Goal: Find specific page/section: Find specific page/section

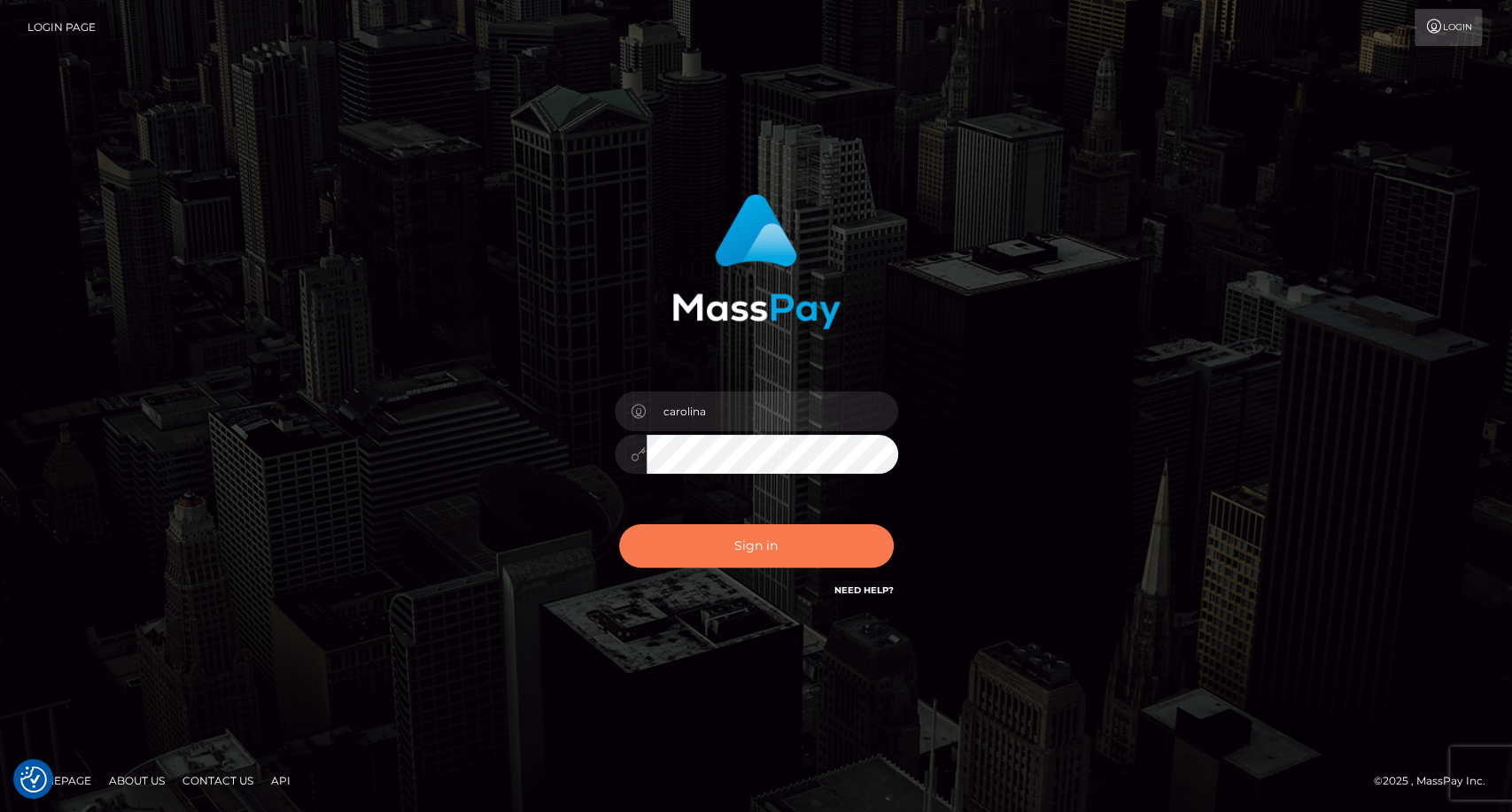
click at [752, 544] on button "Sign in" at bounding box center [756, 546] width 274 height 43
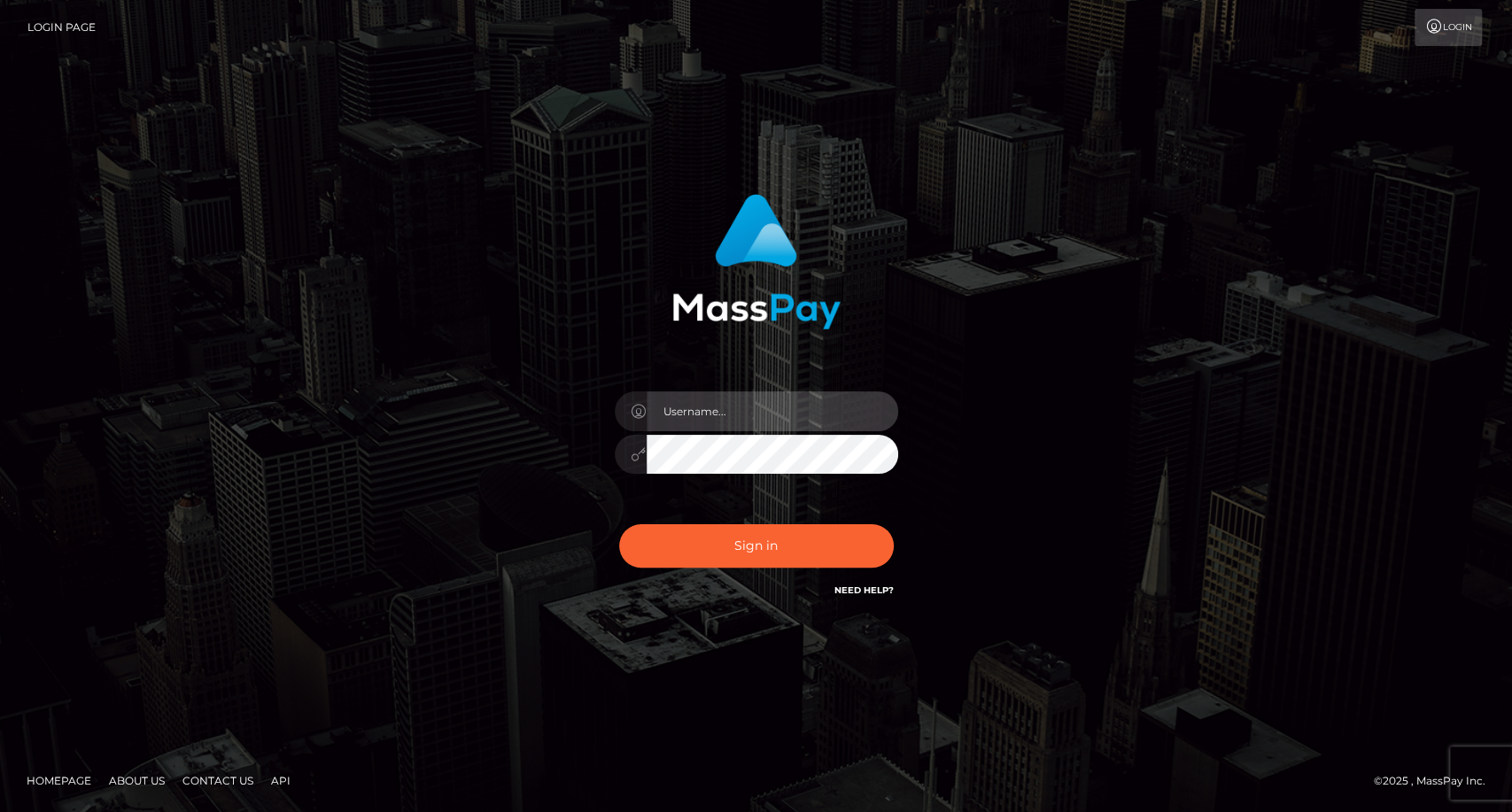
type input "carolina"
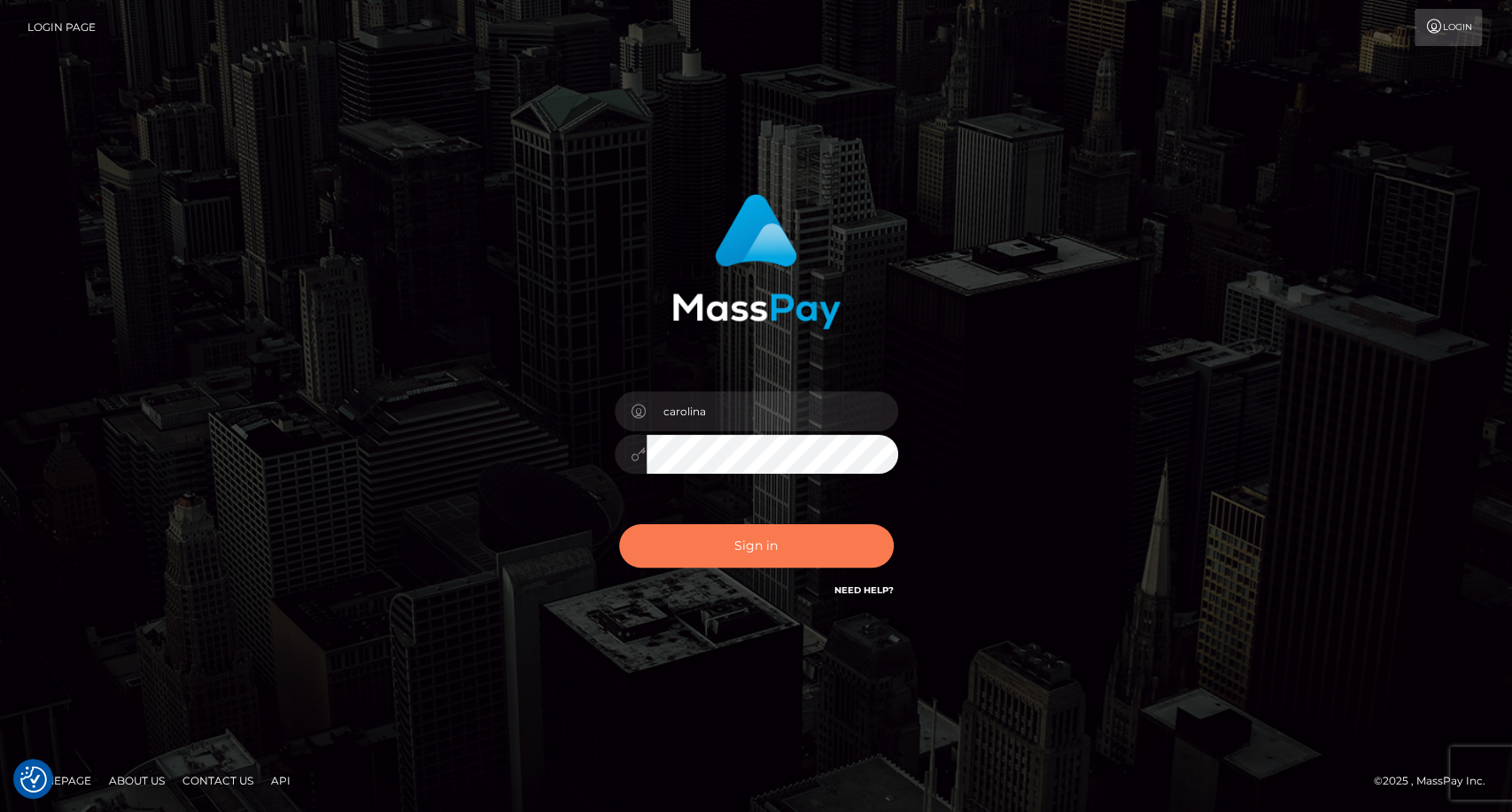
click at [772, 529] on button "Sign in" at bounding box center [756, 546] width 274 height 43
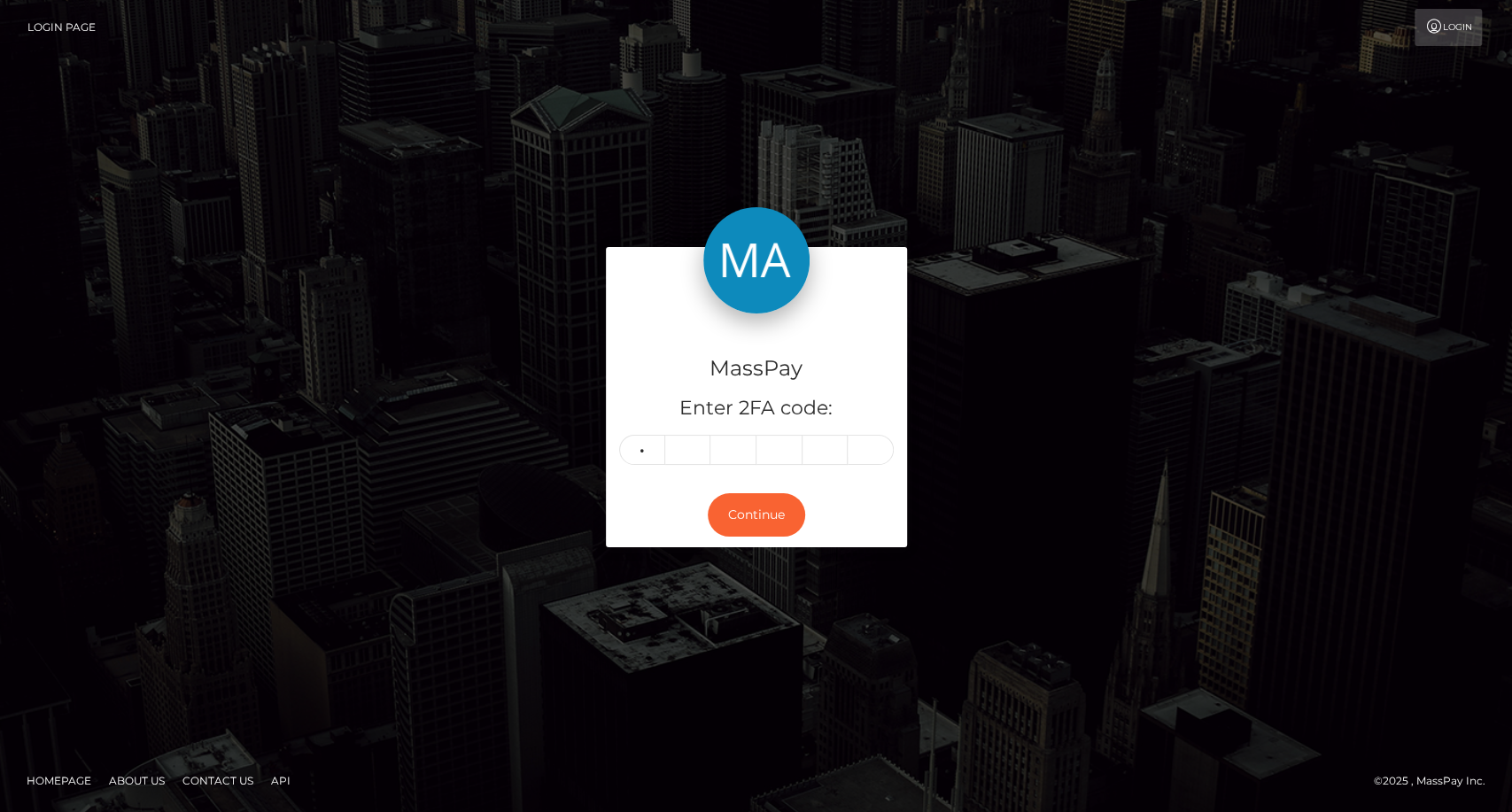
type input "6"
type input "4"
type input "1"
type input "9"
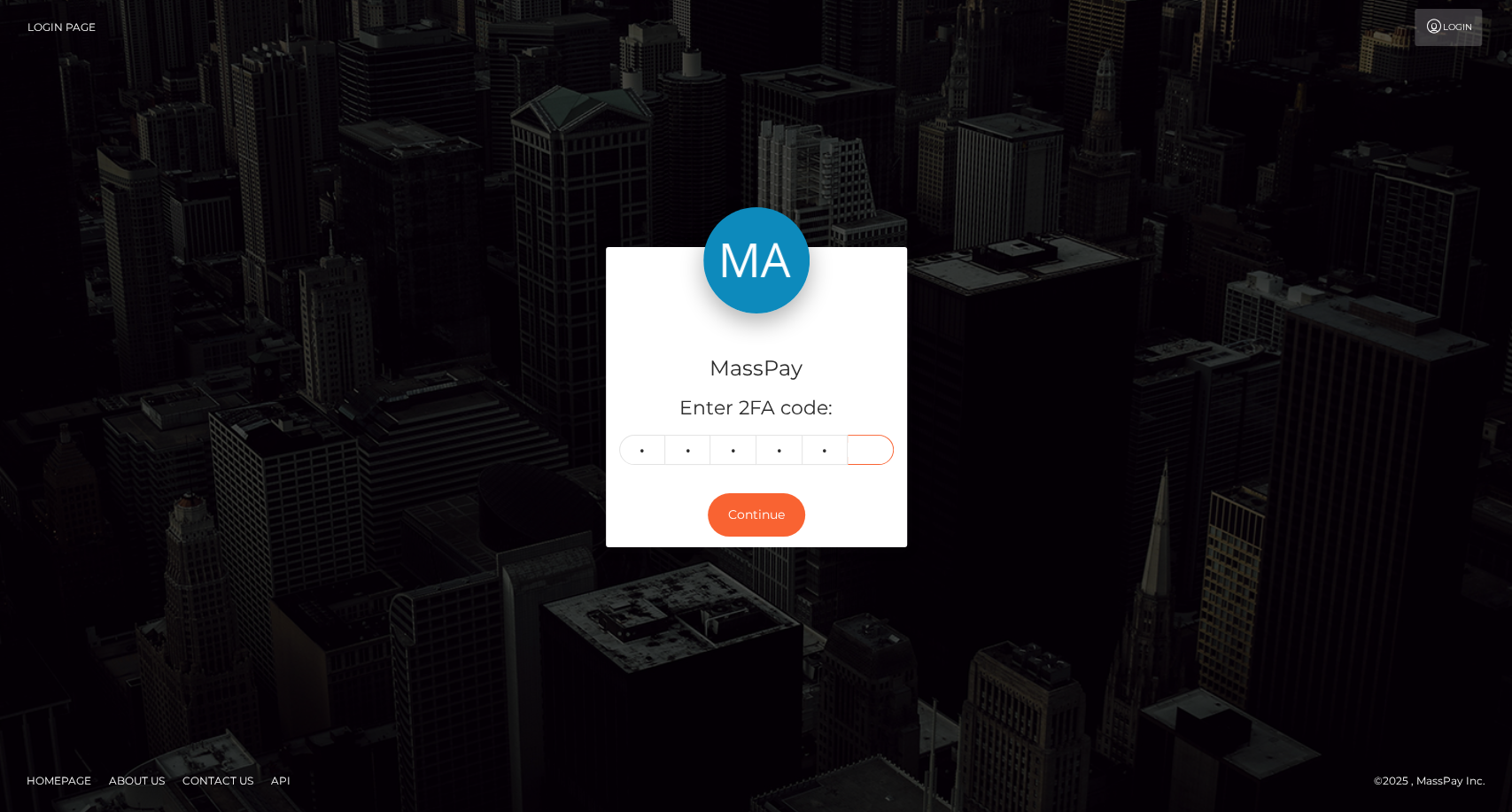
type input "9"
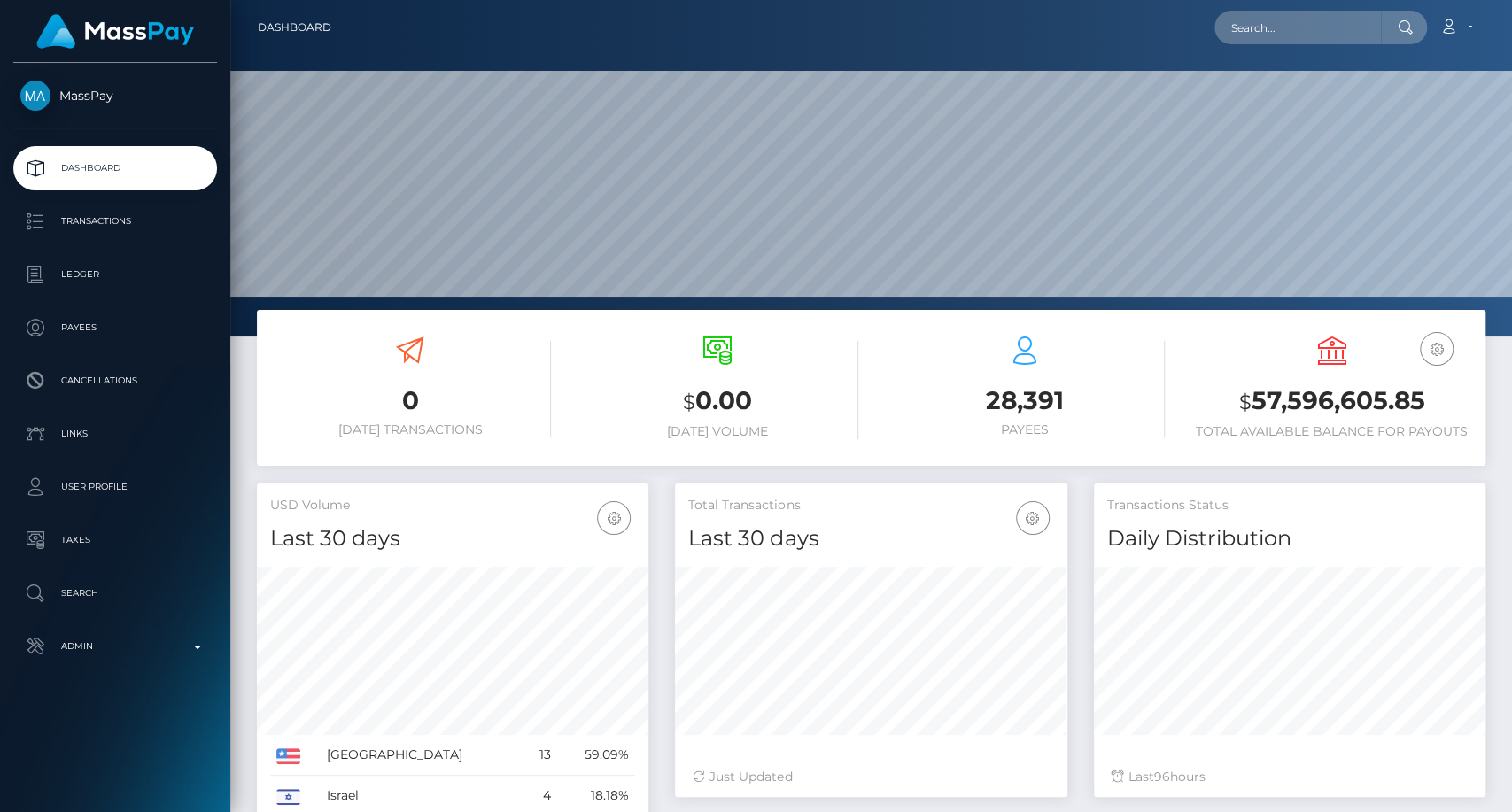
scroll to position [313, 391]
click at [1300, 16] on input "text" at bounding box center [1297, 27] width 166 height 34
paste input "armanitheo0@gmail.com"
type input "armanitheo0@gmail.com"
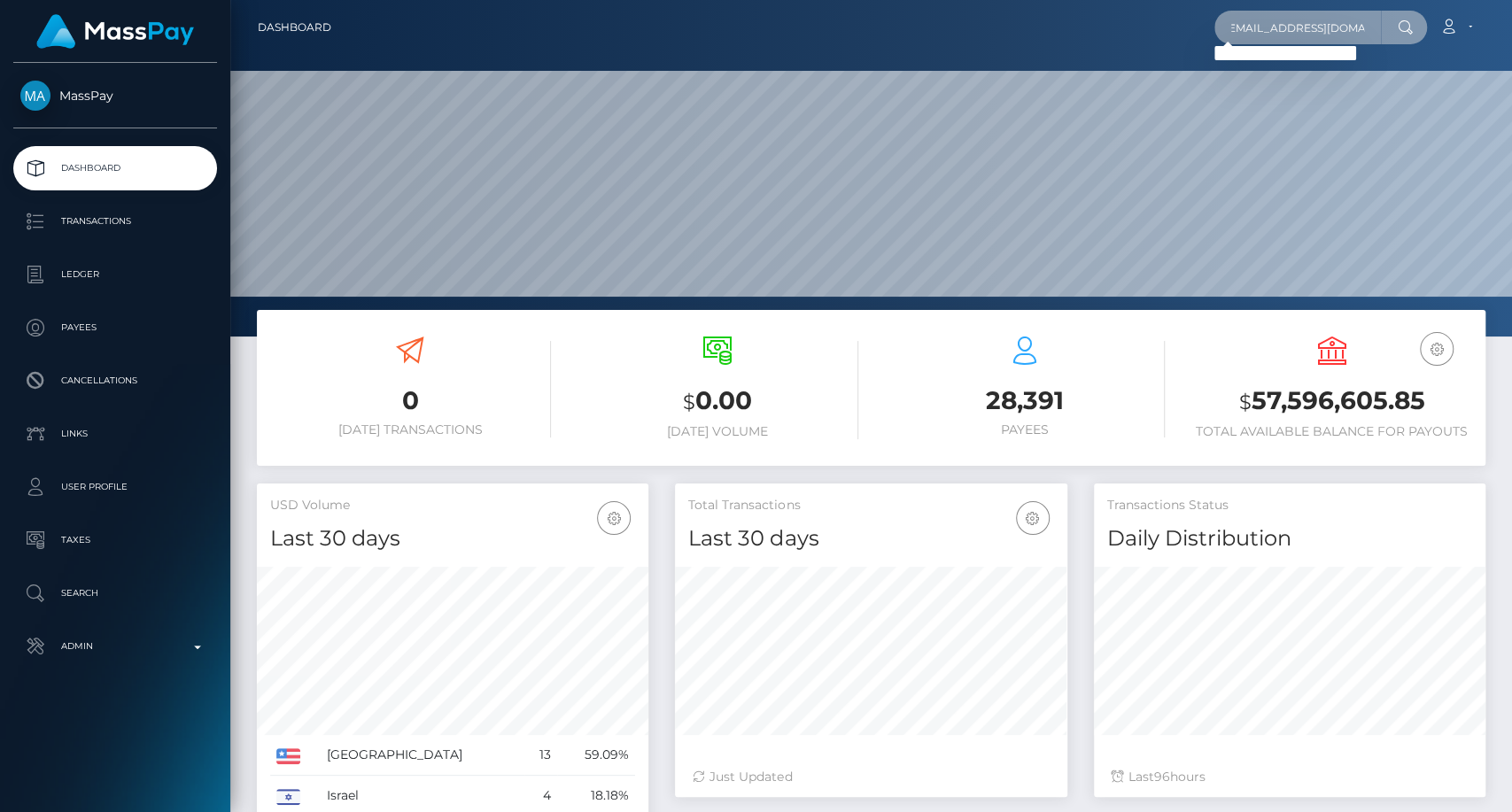
scroll to position [0, 0]
click at [1295, 34] on input "armanitheo0@gmail.com" at bounding box center [1297, 27] width 166 height 34
click at [1295, 33] on input "armanitheo0@gmail.com" at bounding box center [1297, 27] width 166 height 34
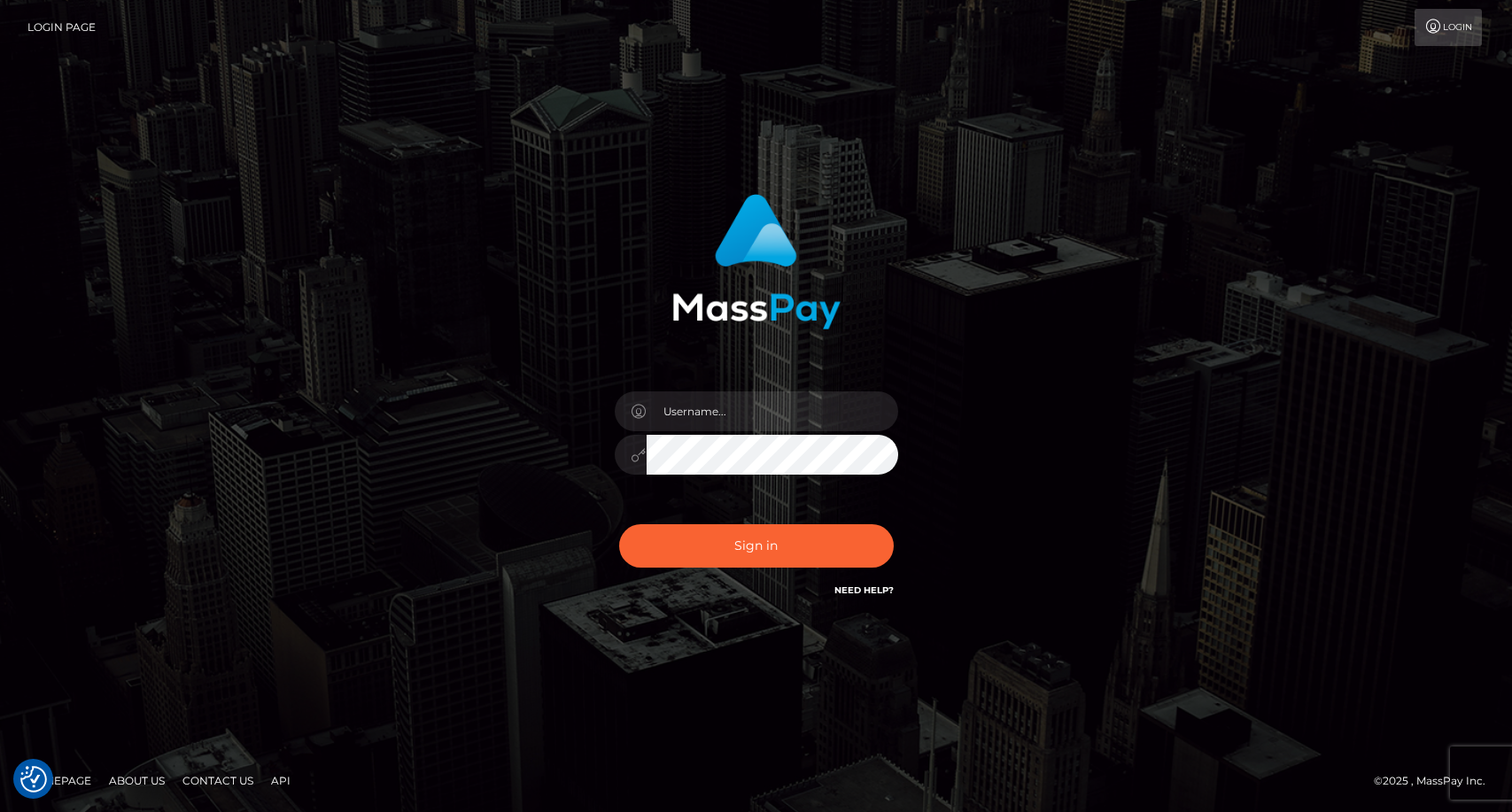
checkbox input "true"
type input "carolina"
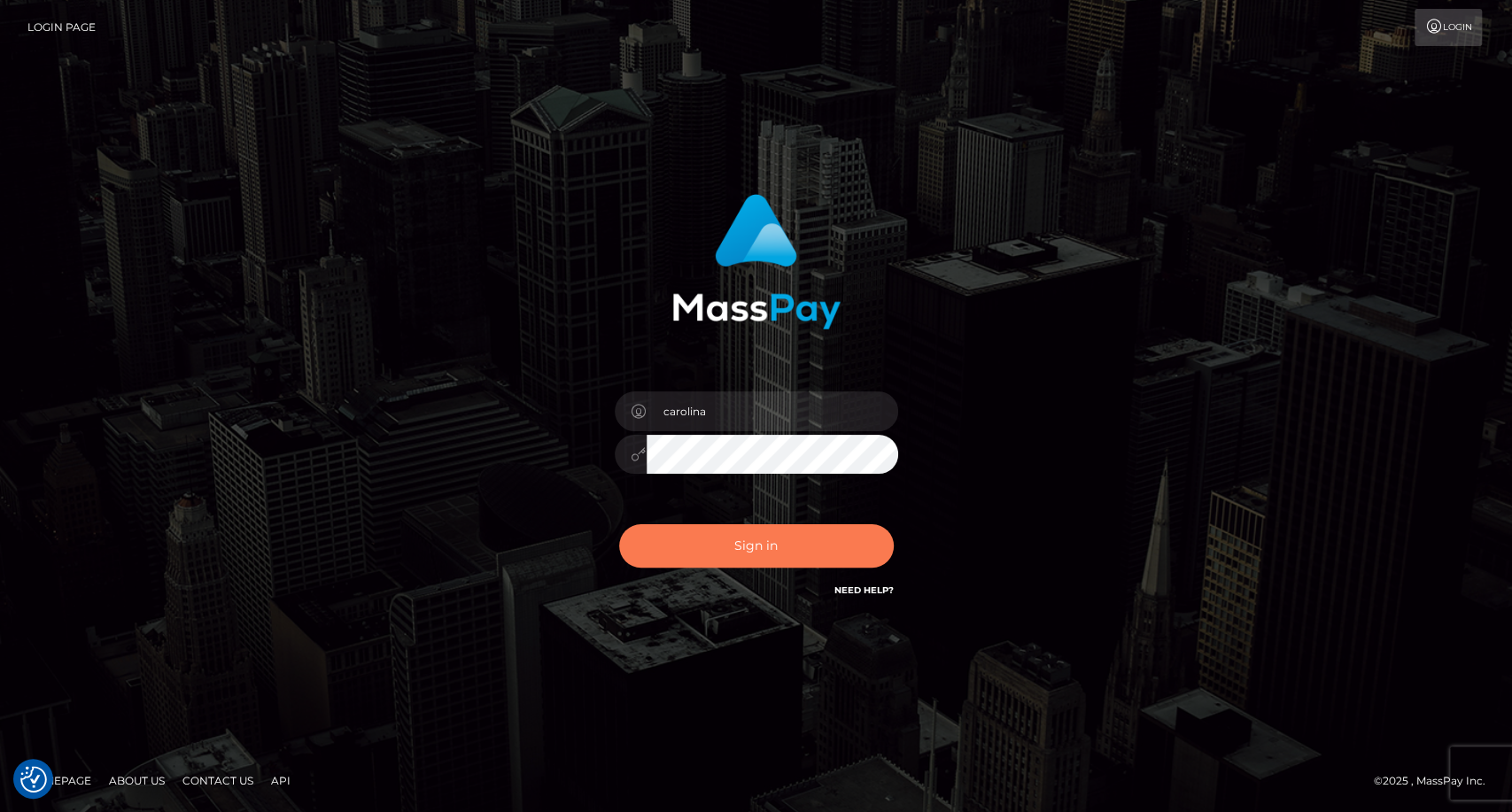
click at [717, 547] on button "Sign in" at bounding box center [756, 546] width 274 height 43
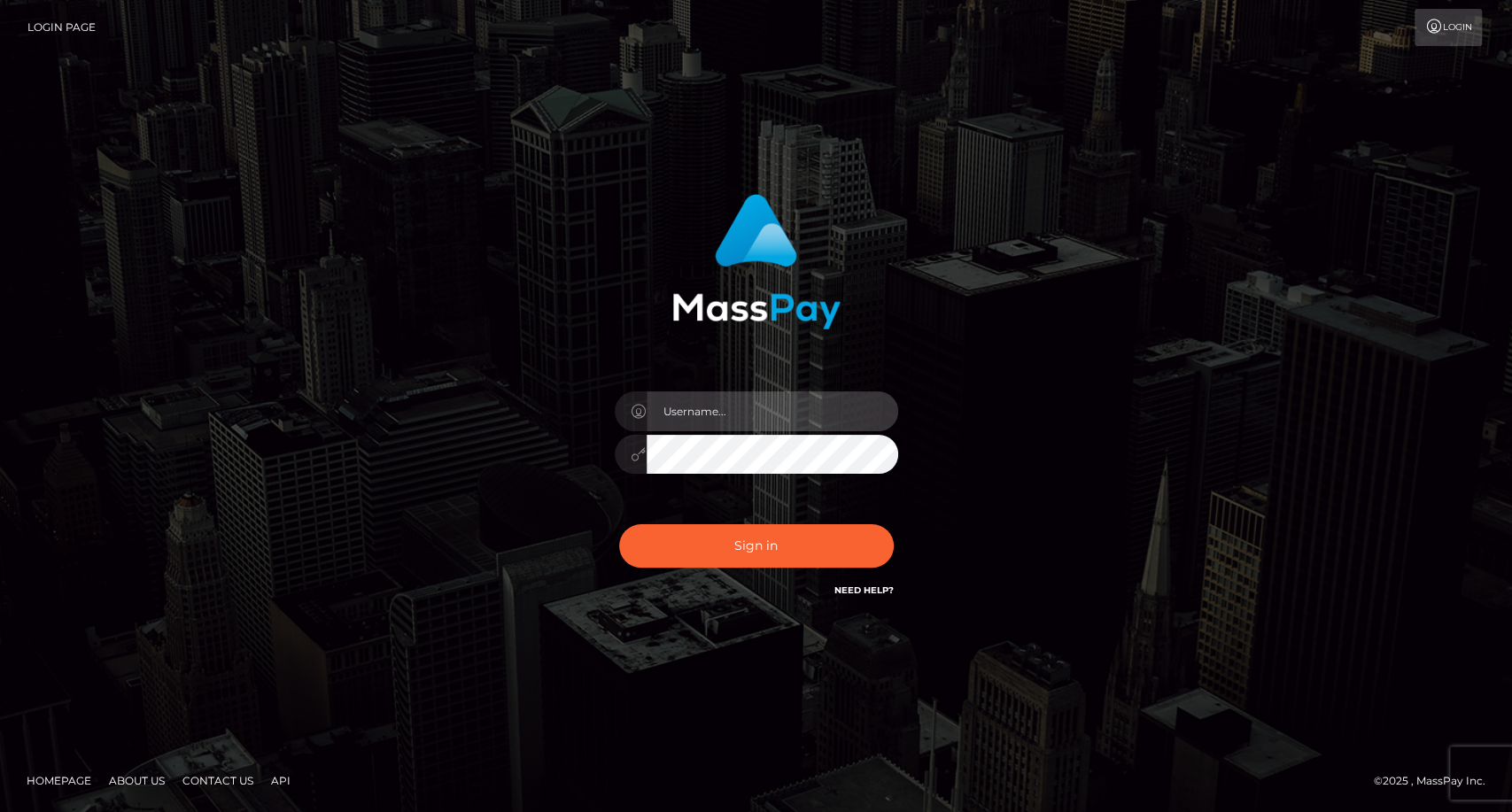
type input "carolina"
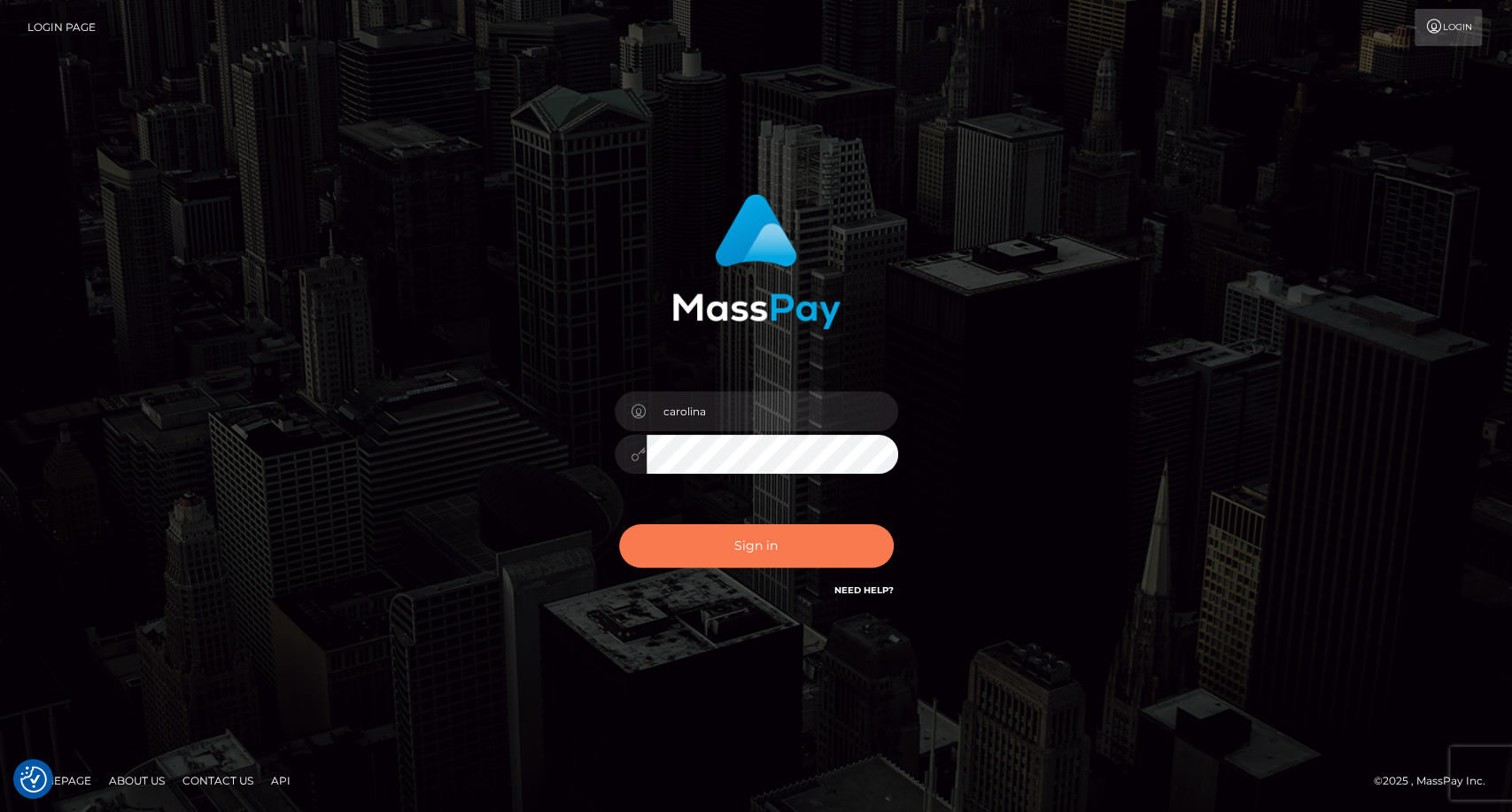
click at [741, 544] on button "Sign in" at bounding box center [756, 546] width 274 height 43
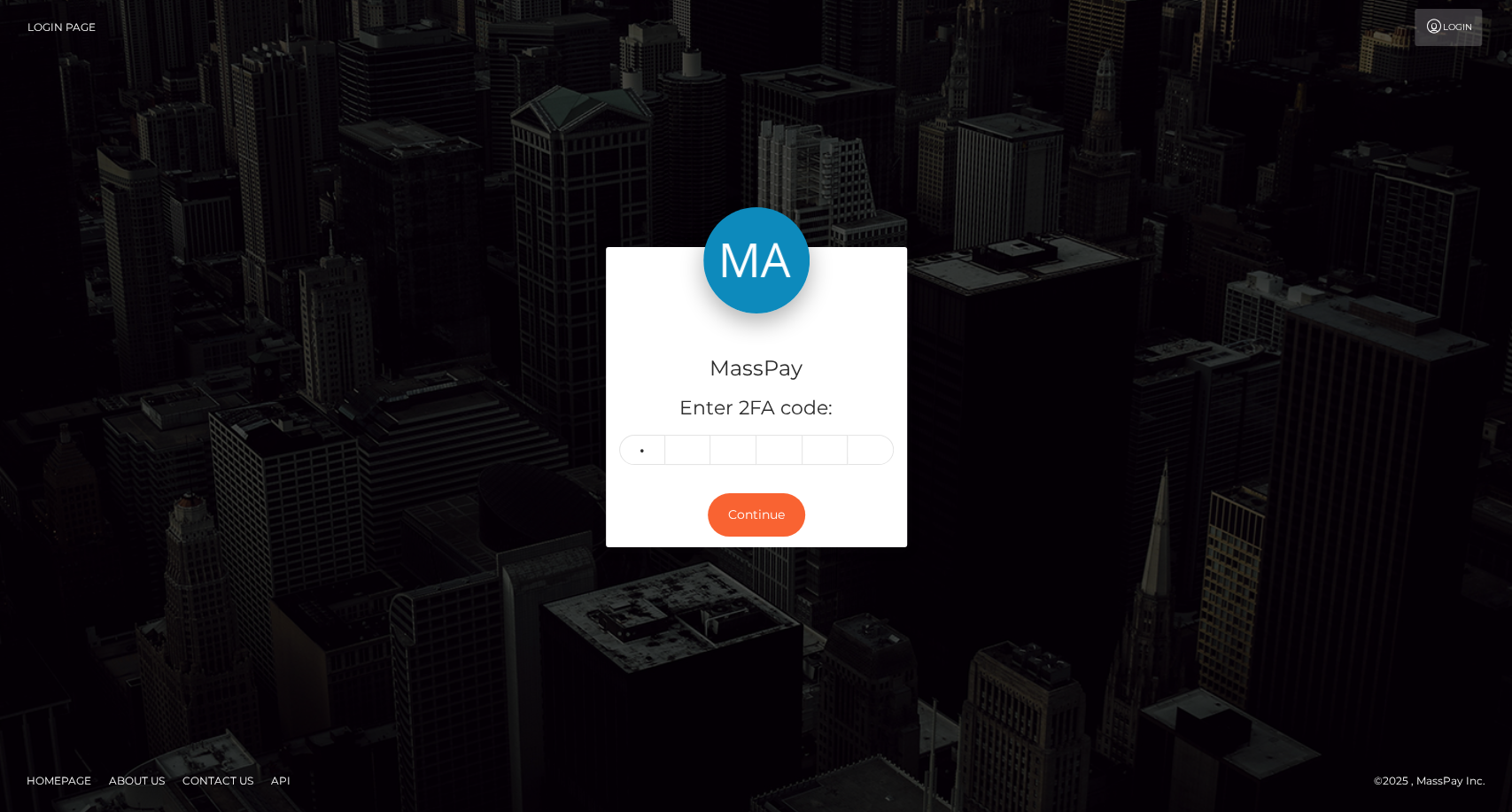
type input "8"
type input "1"
type input "3"
type input "0"
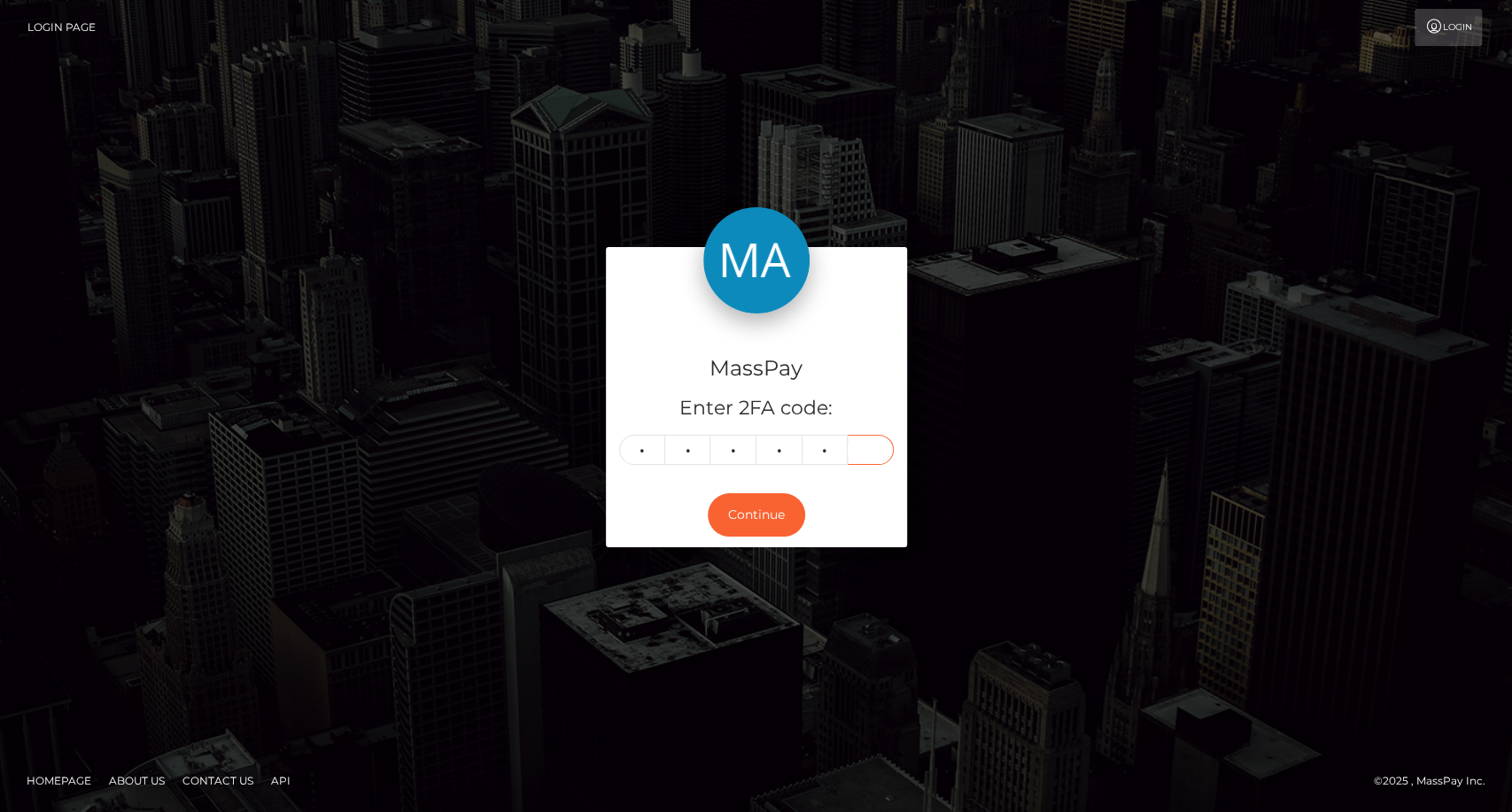
type input "5"
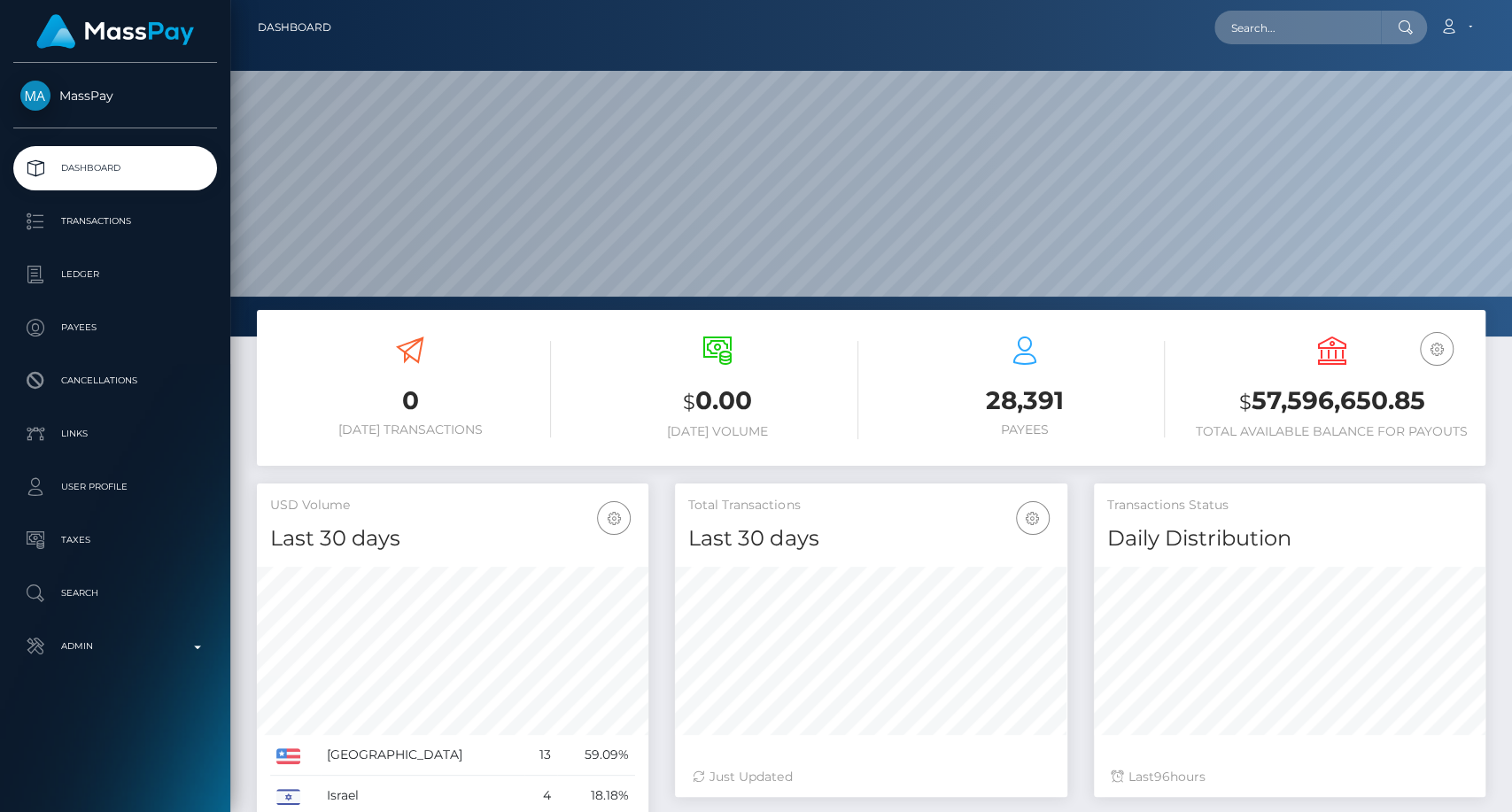
scroll to position [313, 391]
click at [1315, 26] on input "text" at bounding box center [1297, 27] width 166 height 34
paste input "[EMAIL_ADDRESS][PERSON_NAME][DOMAIN_NAME]"
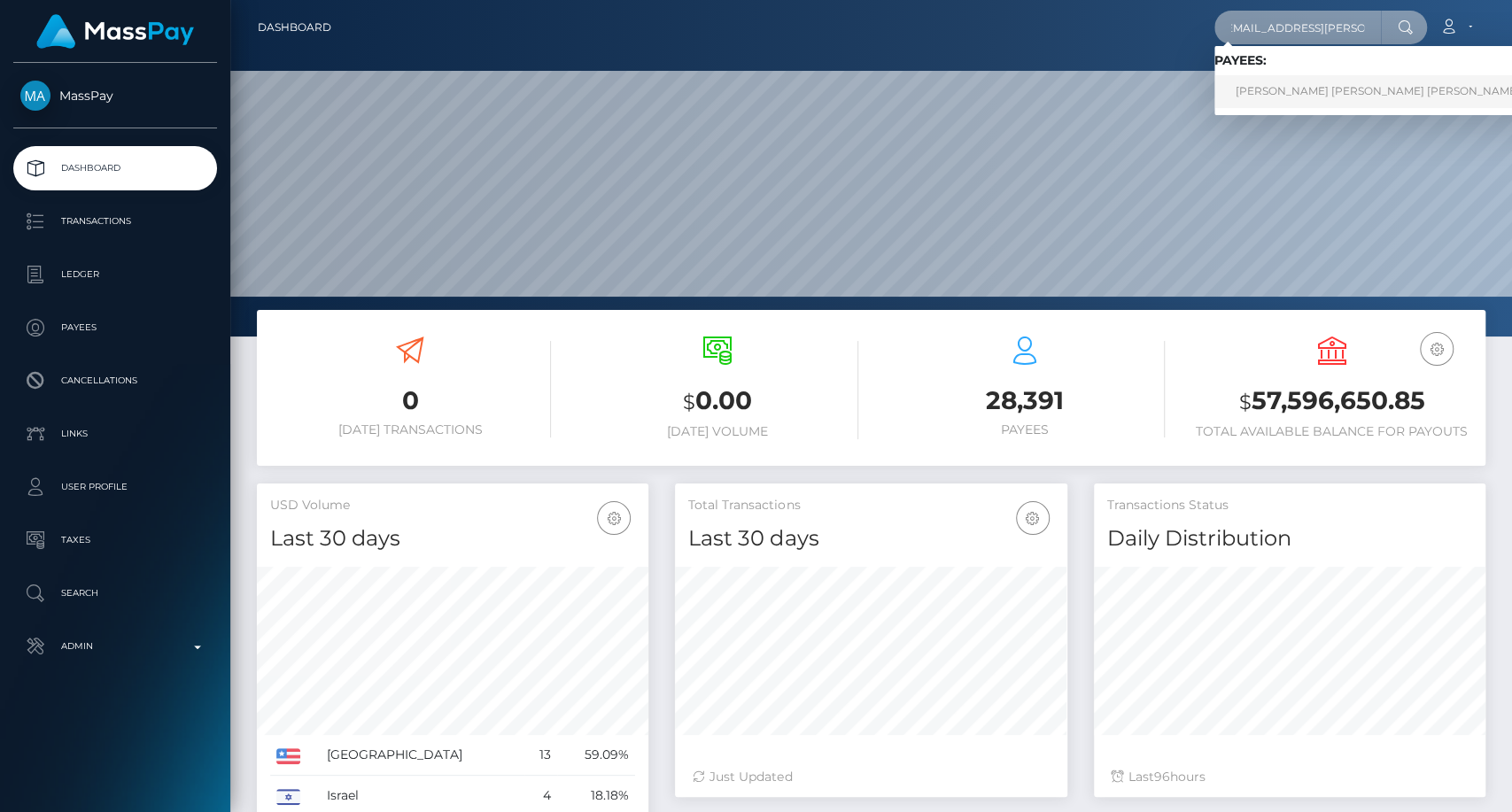
type input "[EMAIL_ADDRESS][PERSON_NAME][DOMAIN_NAME]"
click at [1321, 82] on link "MANUEL DAVID RIVERA PALENCIA" at bounding box center [1378, 91] width 327 height 33
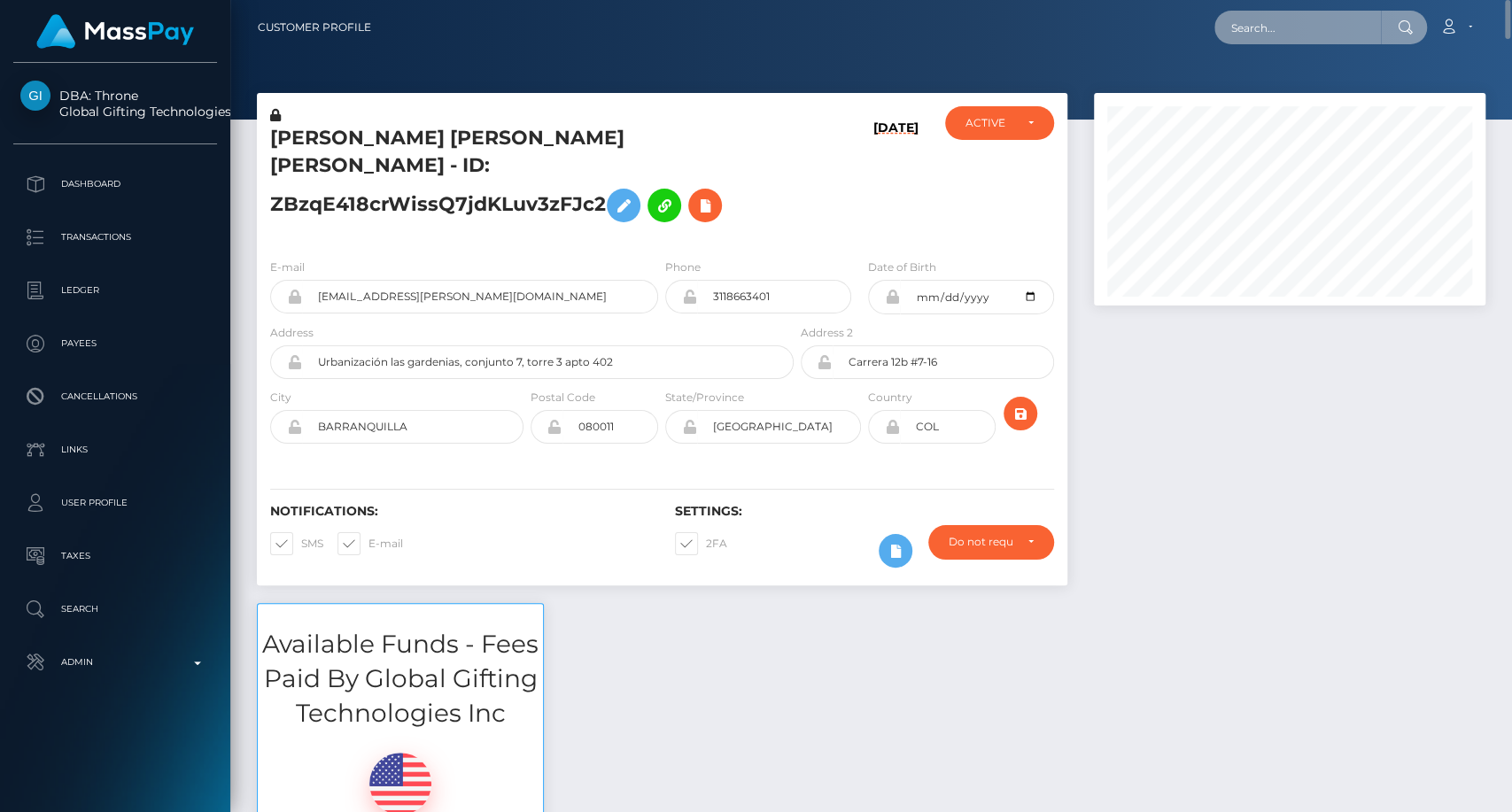
click at [1289, 30] on input "text" at bounding box center [1297, 27] width 166 height 34
paste input "[EMAIL_ADDRESS][DOMAIN_NAME]"
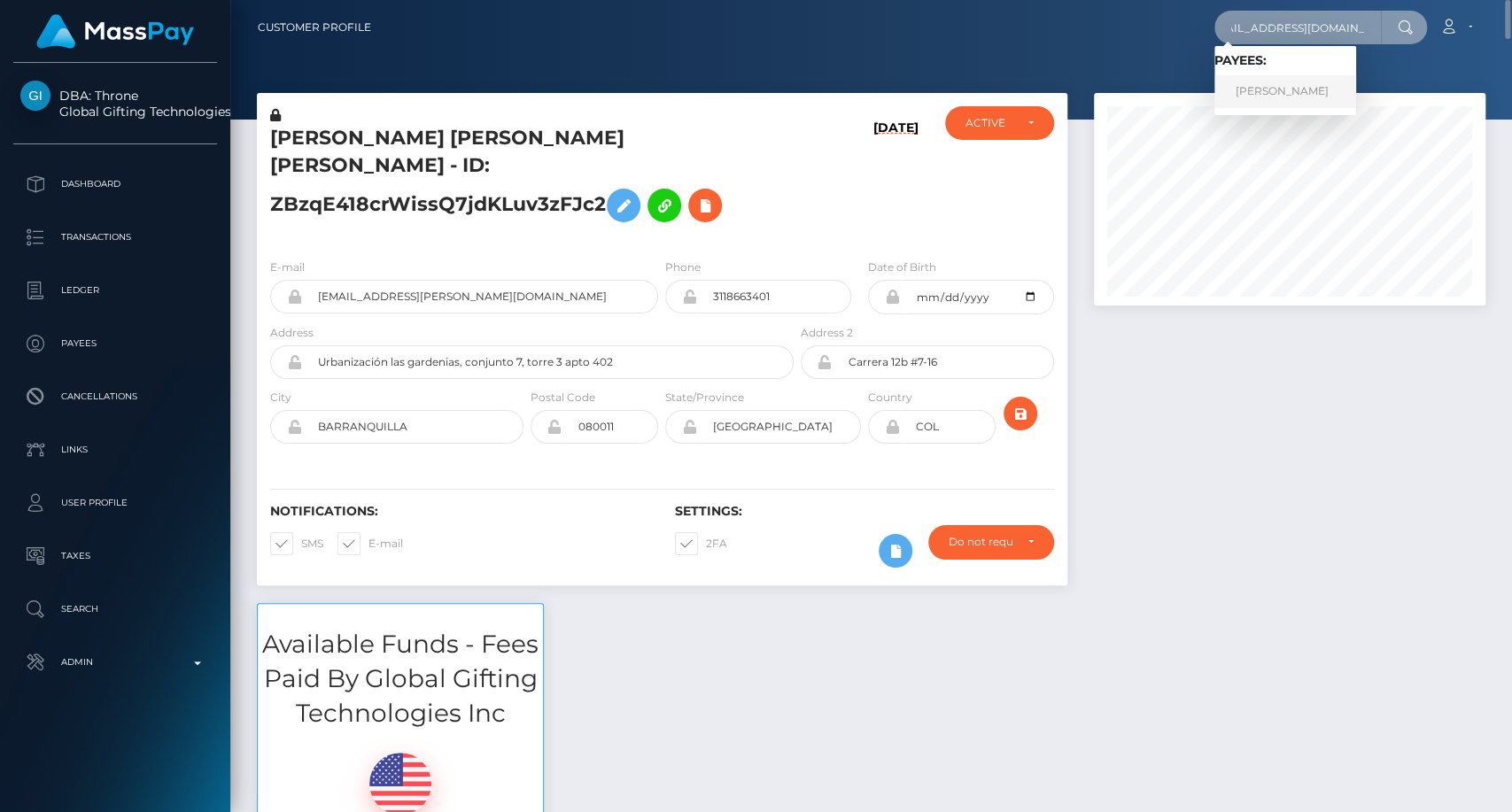
type input "[EMAIL_ADDRESS][DOMAIN_NAME]"
click at [1267, 99] on link "[PERSON_NAME]" at bounding box center [1285, 91] width 142 height 33
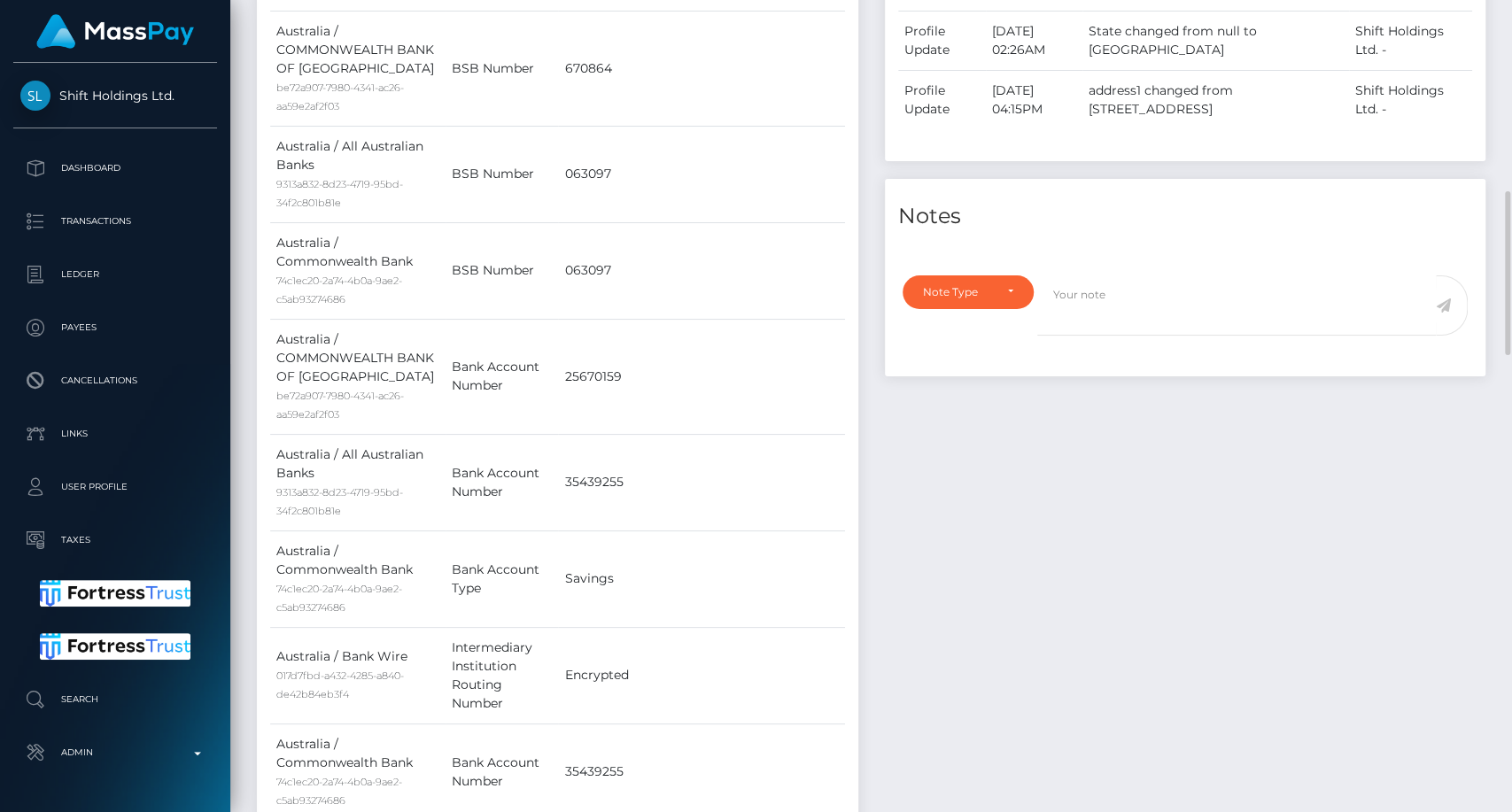
scroll to position [361, 0]
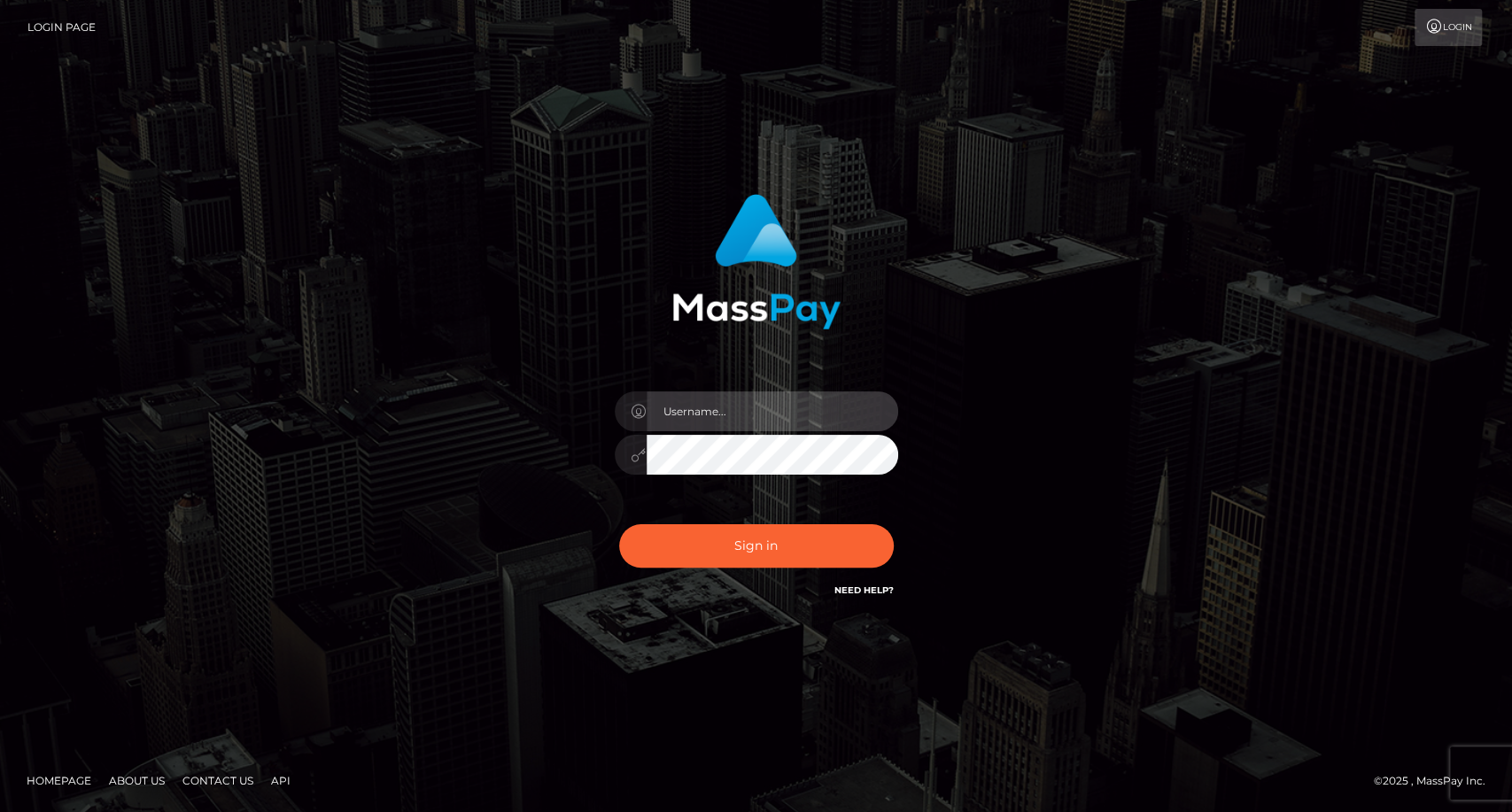
type input "carolina"
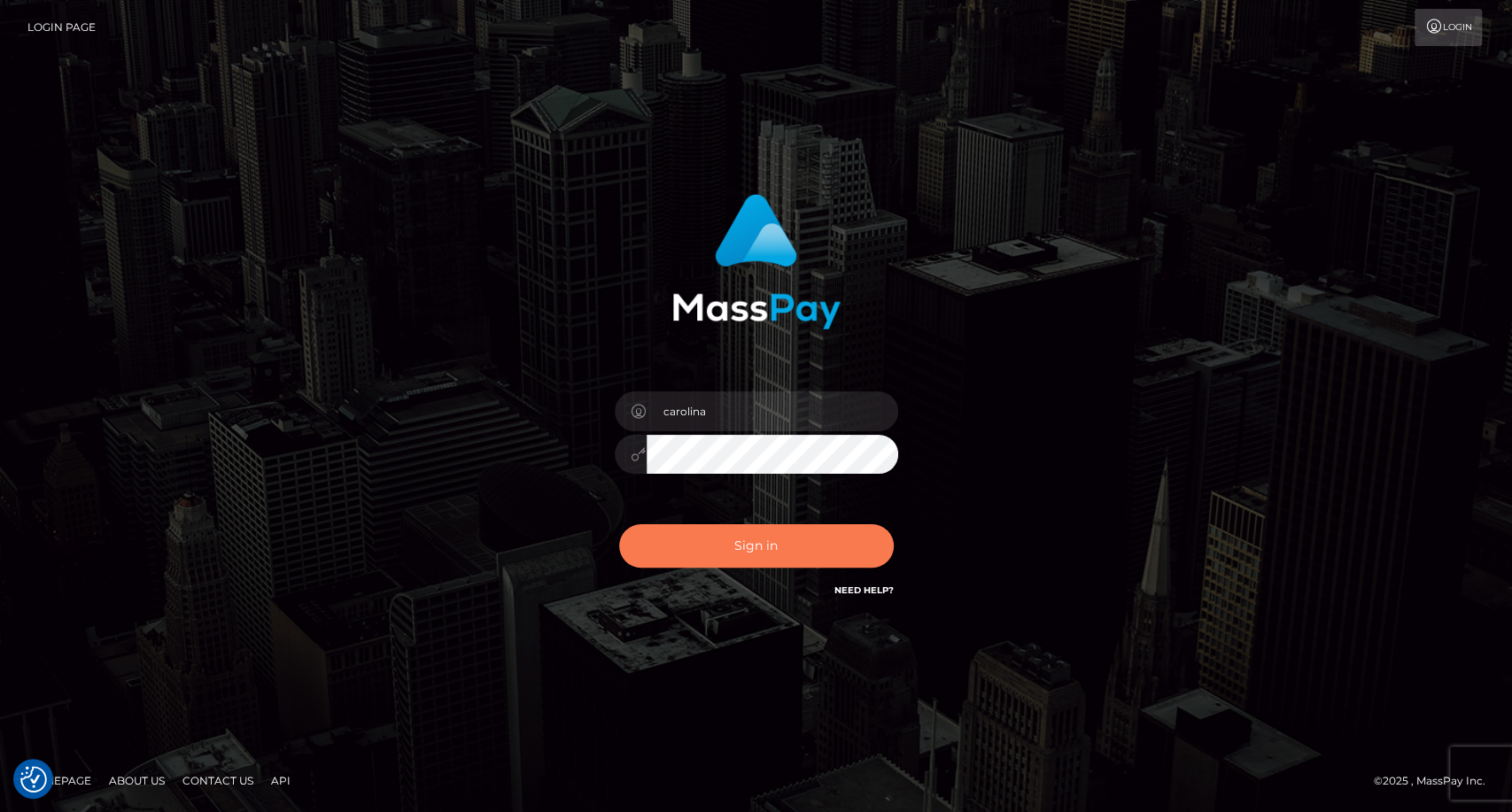
click at [792, 553] on button "Sign in" at bounding box center [756, 546] width 274 height 43
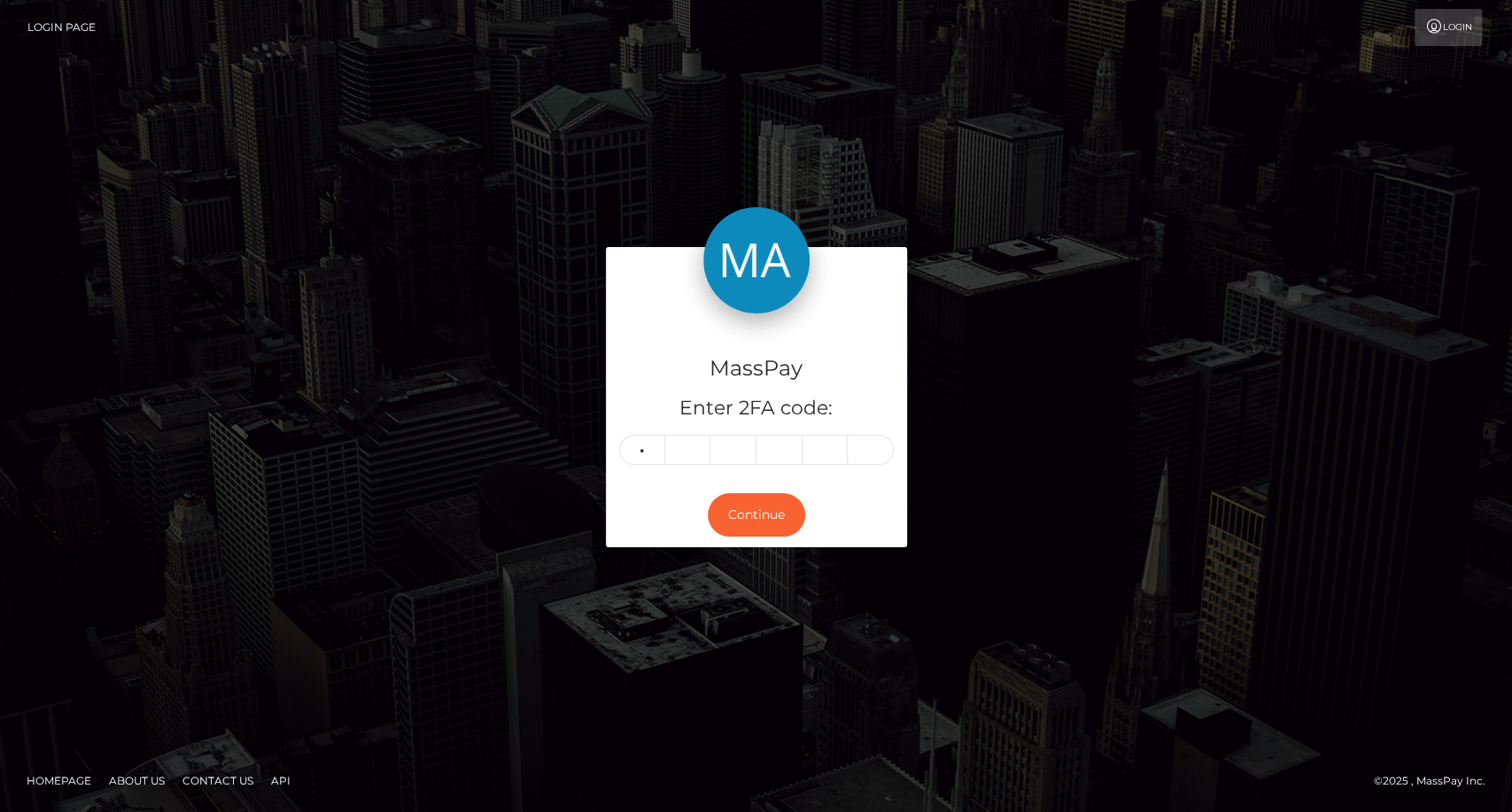
type input "7"
type input "0"
type input "6"
type input "9"
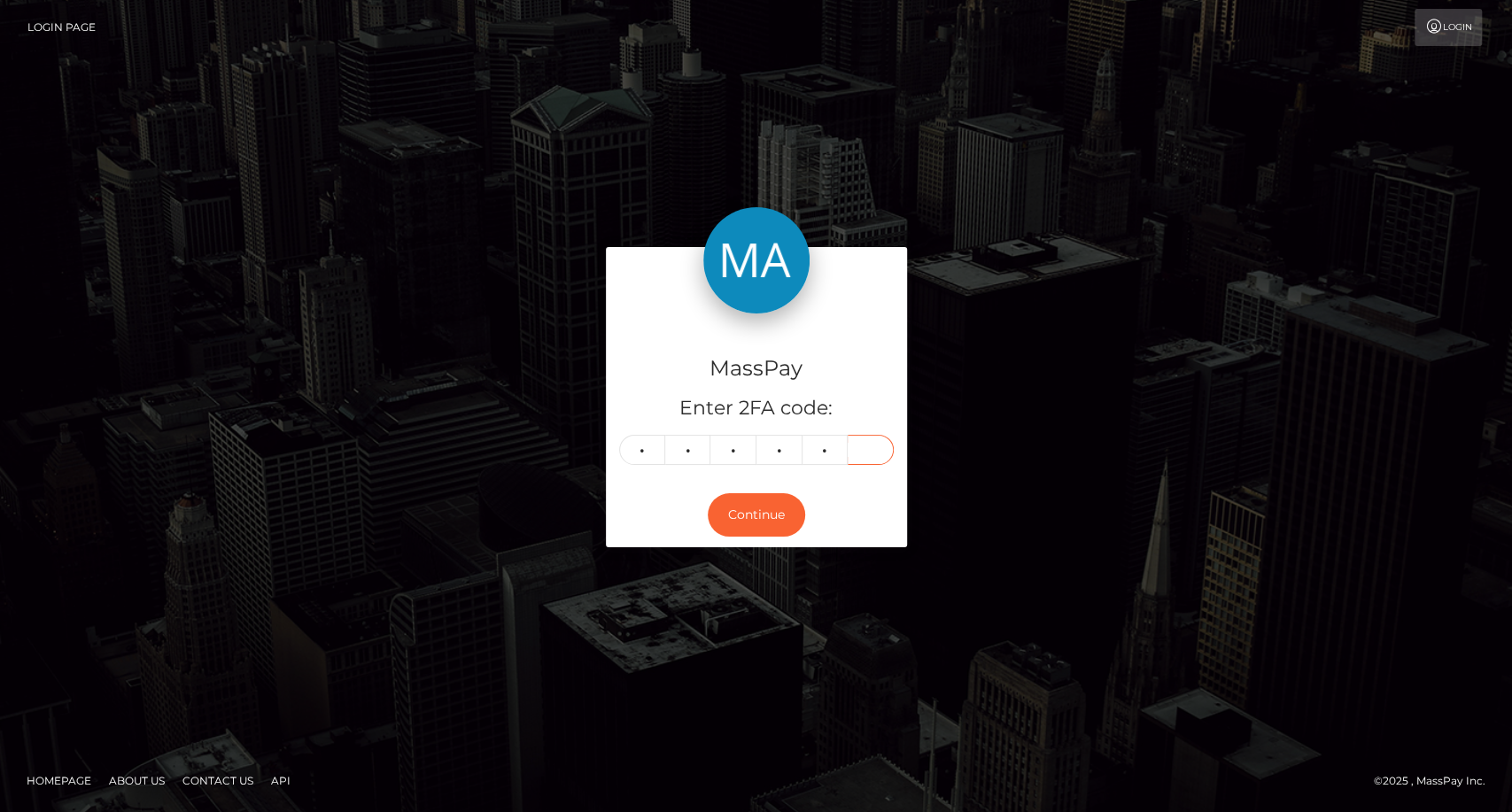
type input "3"
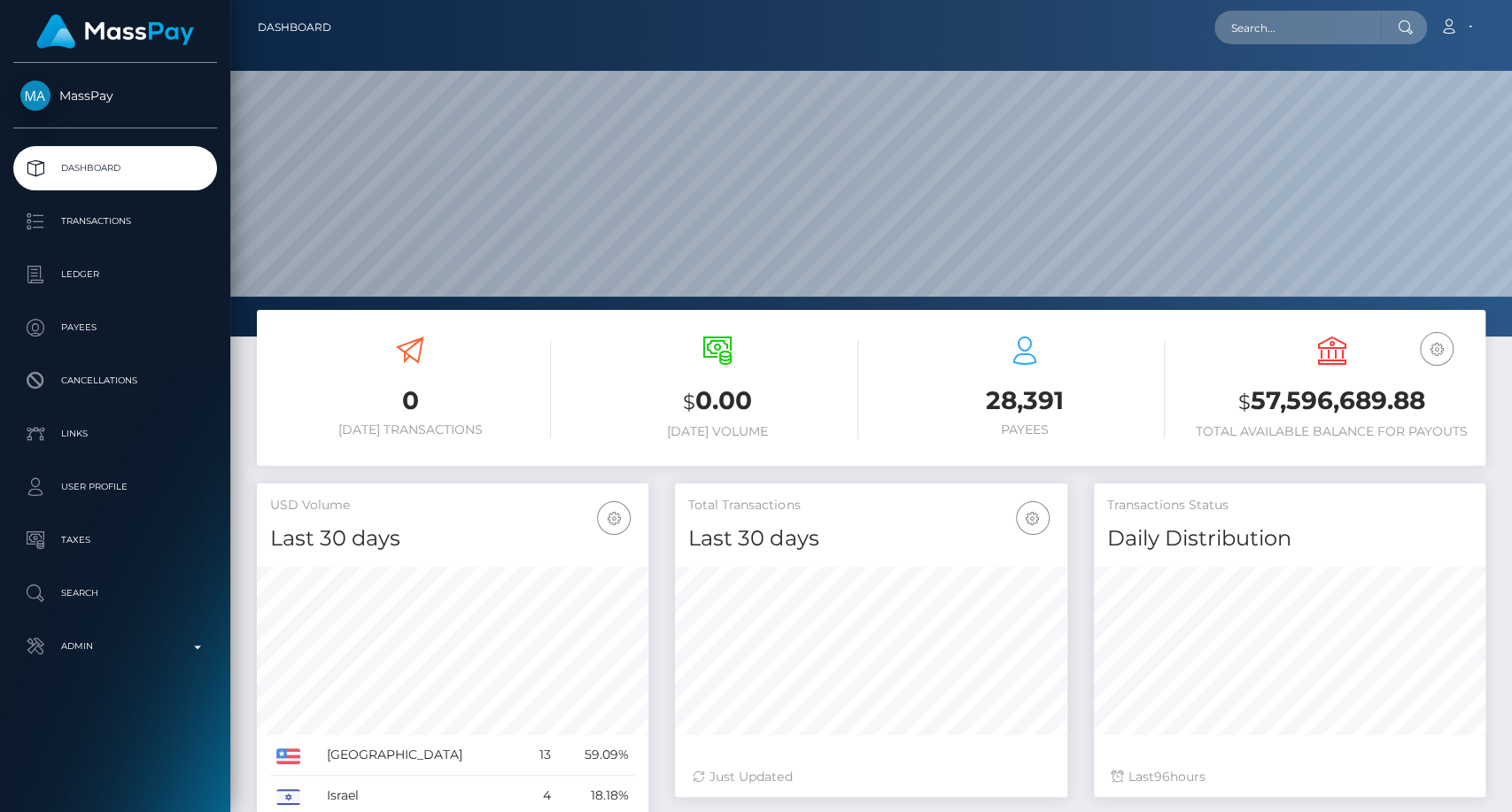
scroll to position [566, 391]
click at [128, 597] on p "Search" at bounding box center [115, 593] width 189 height 26
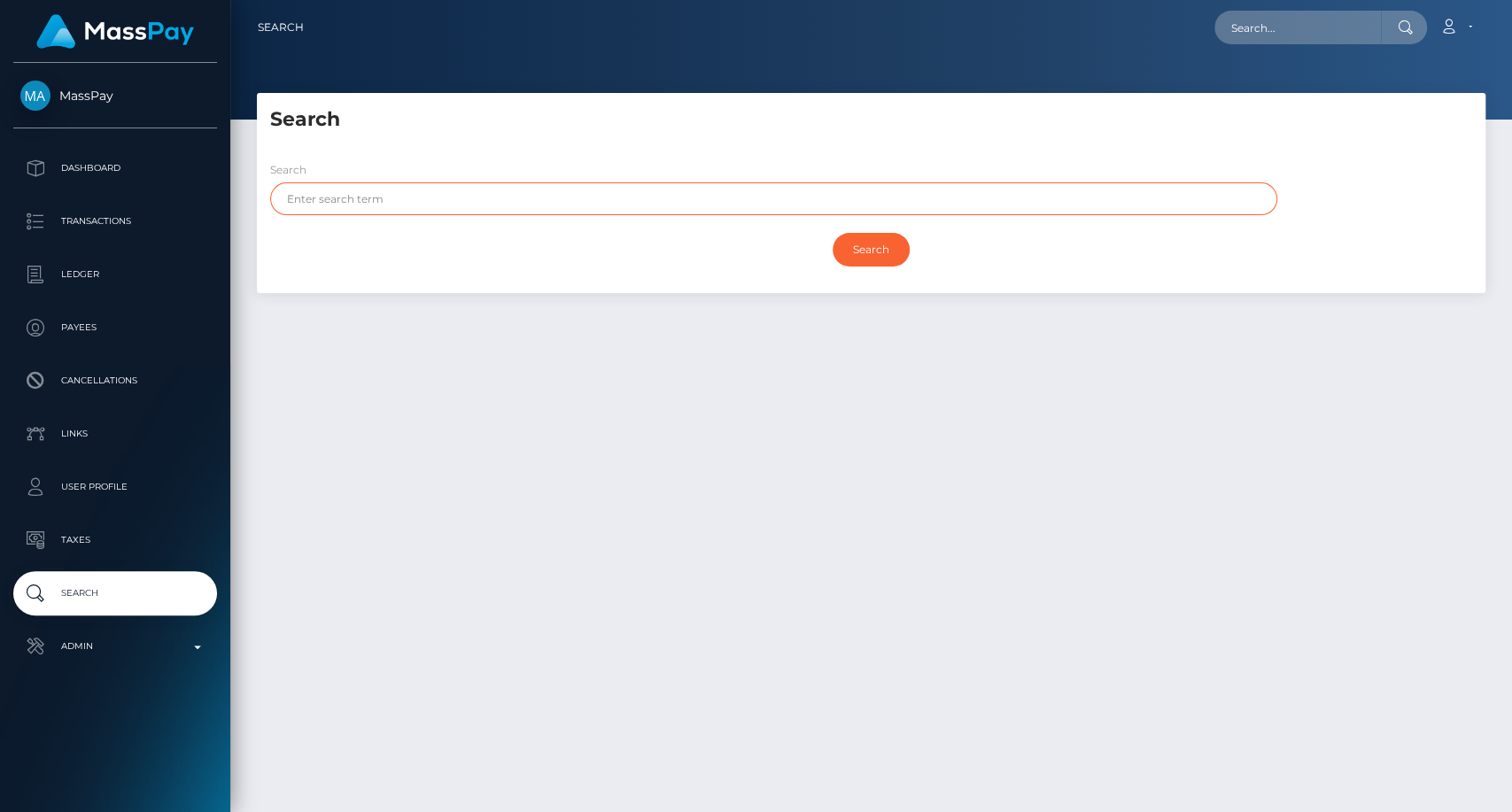
click at [478, 189] on input "text" at bounding box center [773, 198] width 1007 height 33
paste input "Magi"
type input "Magi"
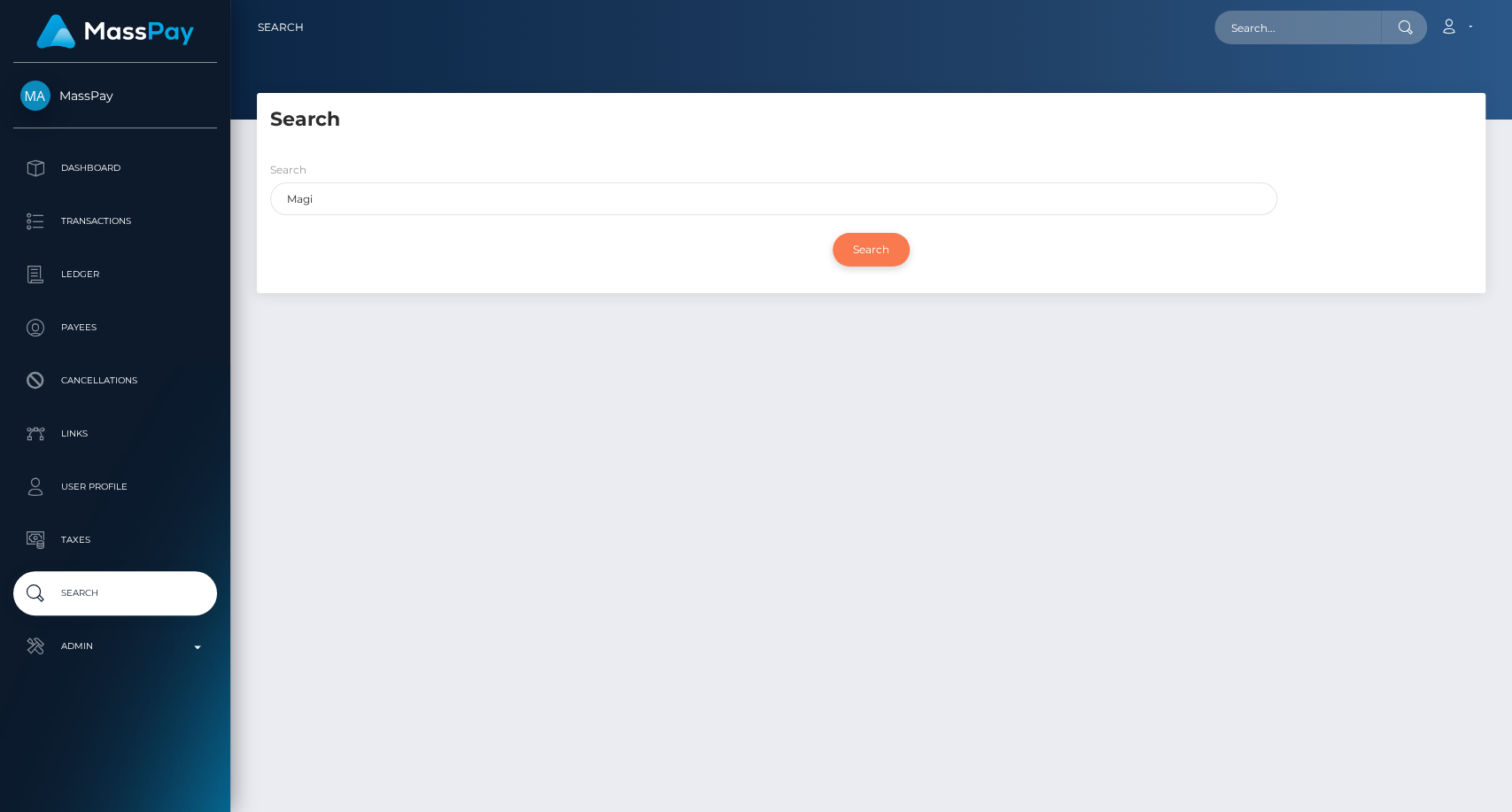
click at [880, 264] on input "Search" at bounding box center [871, 250] width 77 height 34
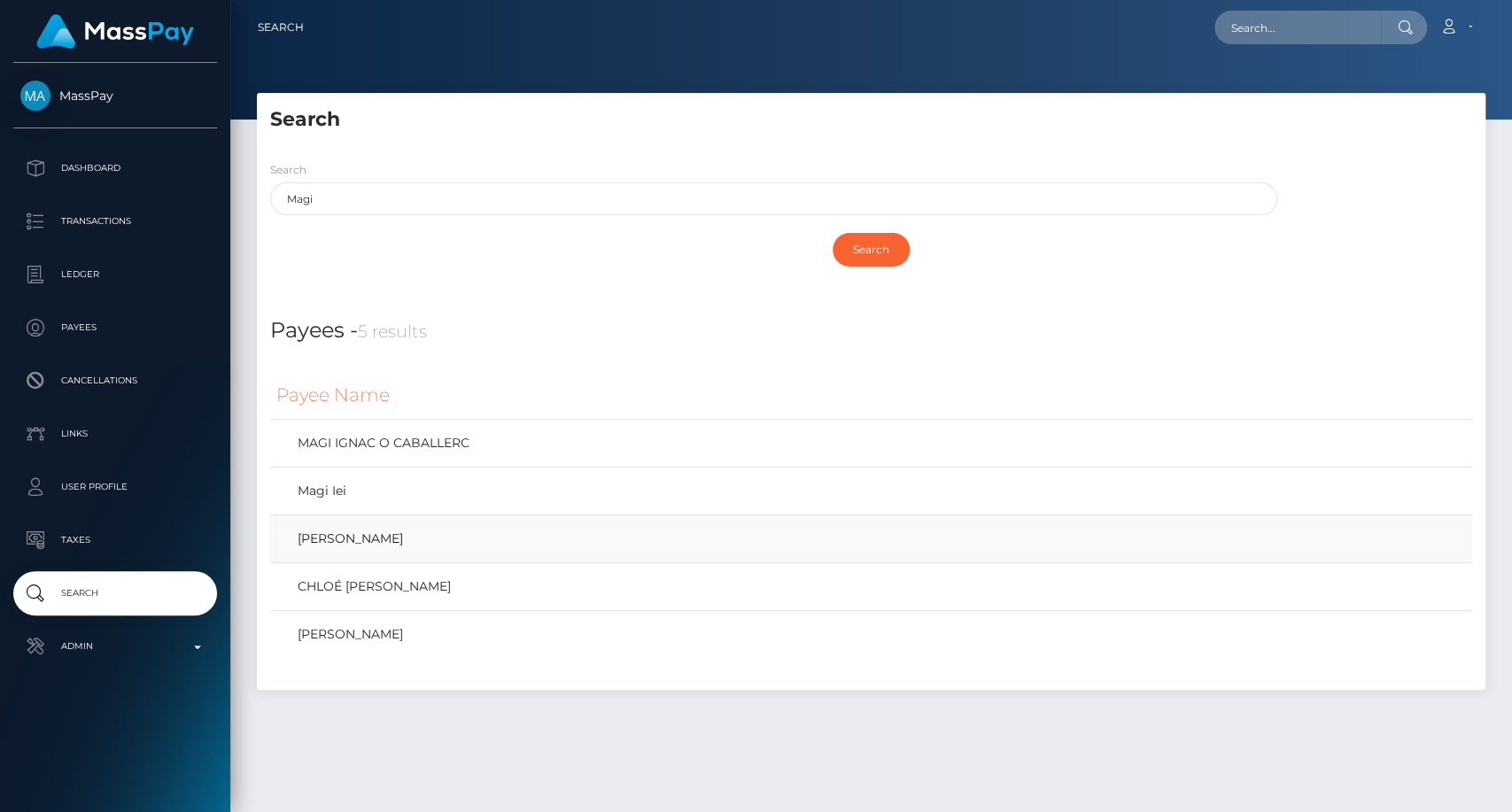
click at [405, 542] on link "Karolin Magi" at bounding box center [871, 539] width 1189 height 26
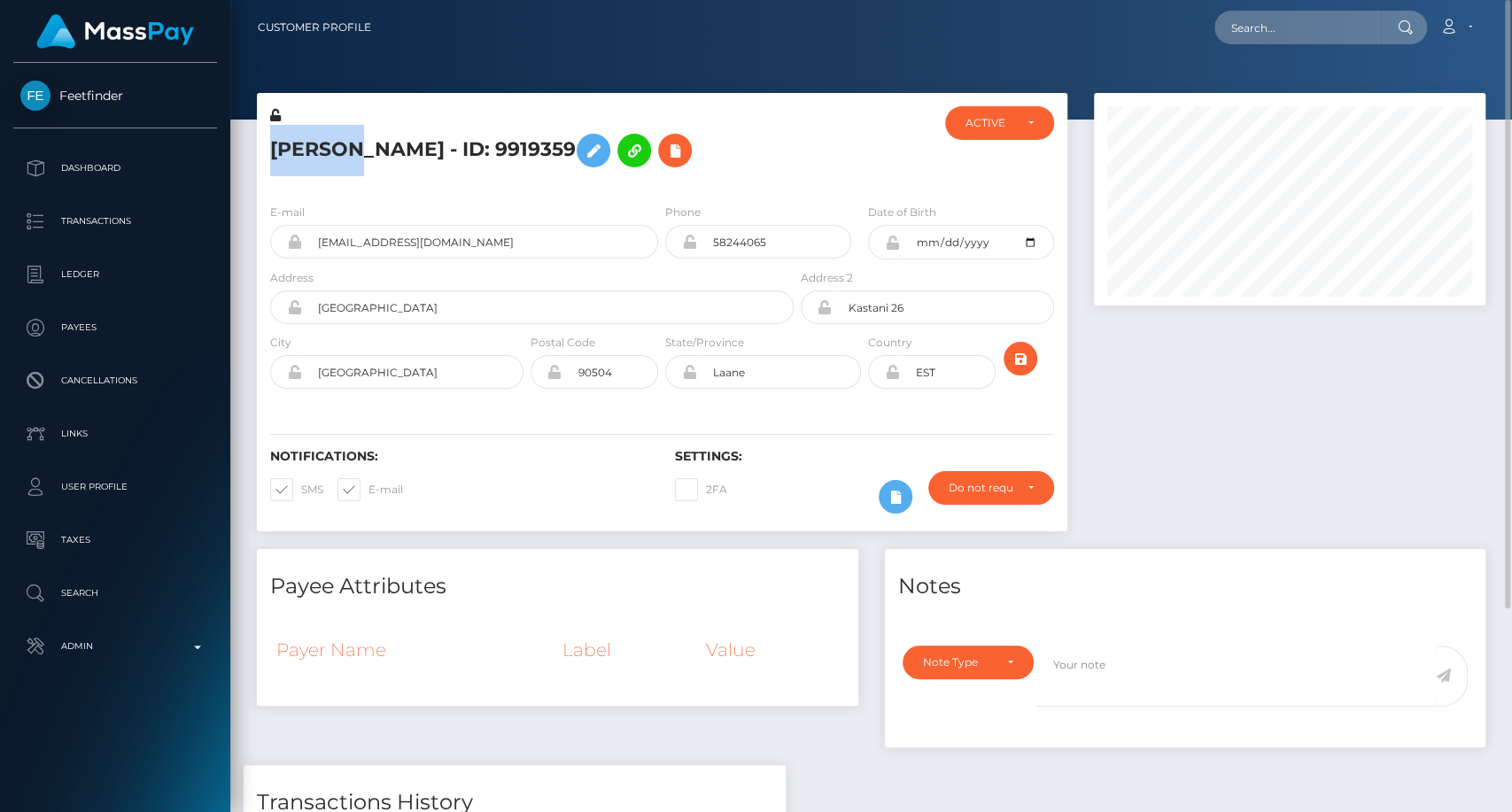
drag, startPoint x: 270, startPoint y: 146, endPoint x: 344, endPoint y: 142, distance: 74.1
click at [344, 142] on h5 "[PERSON_NAME] - ID: 9919359" at bounding box center [526, 150] width 513 height 51
copy h5 "Karolin"
click at [1285, 24] on input "text" at bounding box center [1297, 27] width 166 height 34
paste input "sarahbekaheasley7715@gmail.com"
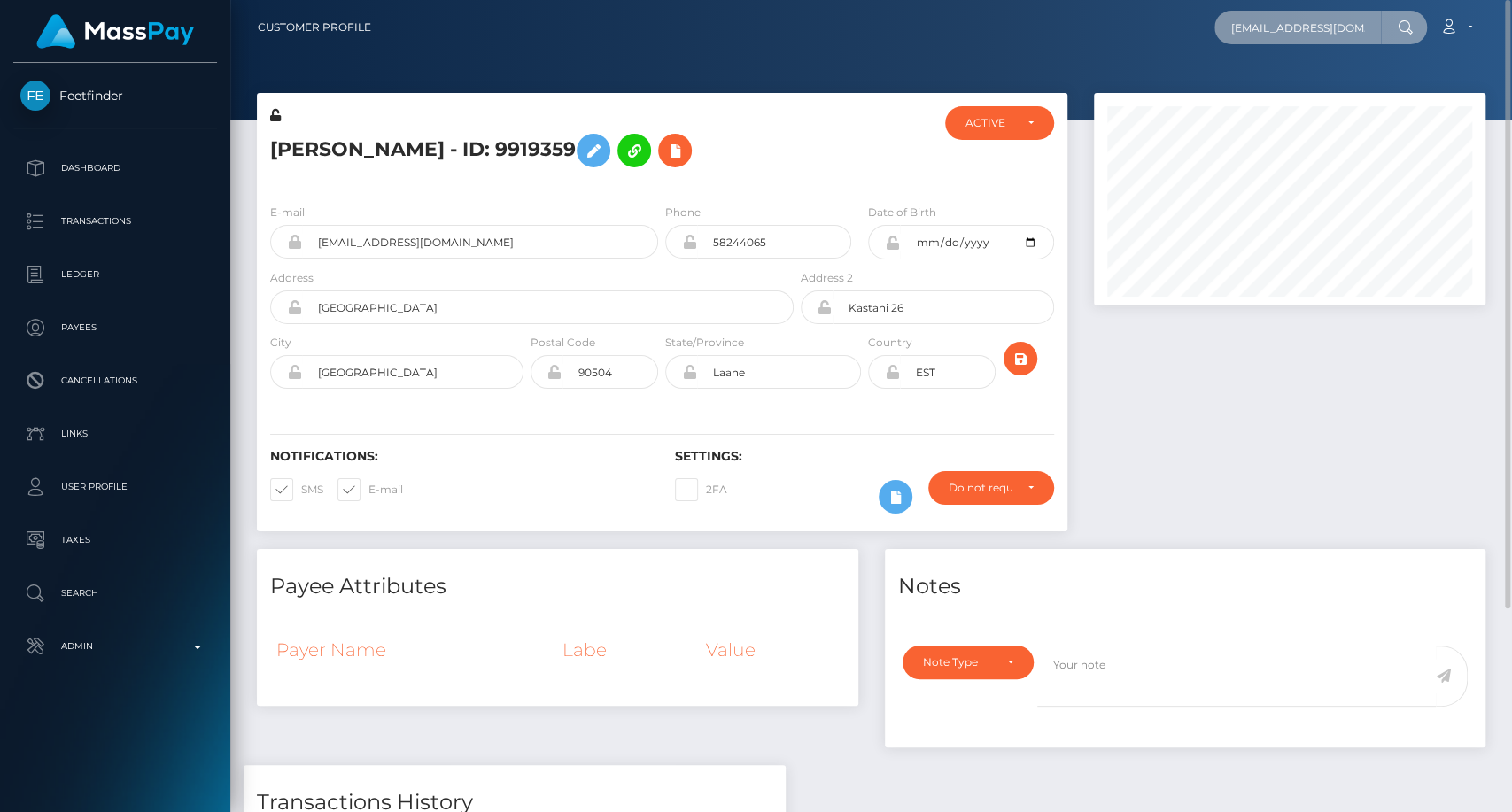
scroll to position [0, 54]
type input "sarahbekaheasley7715@gmail.com"
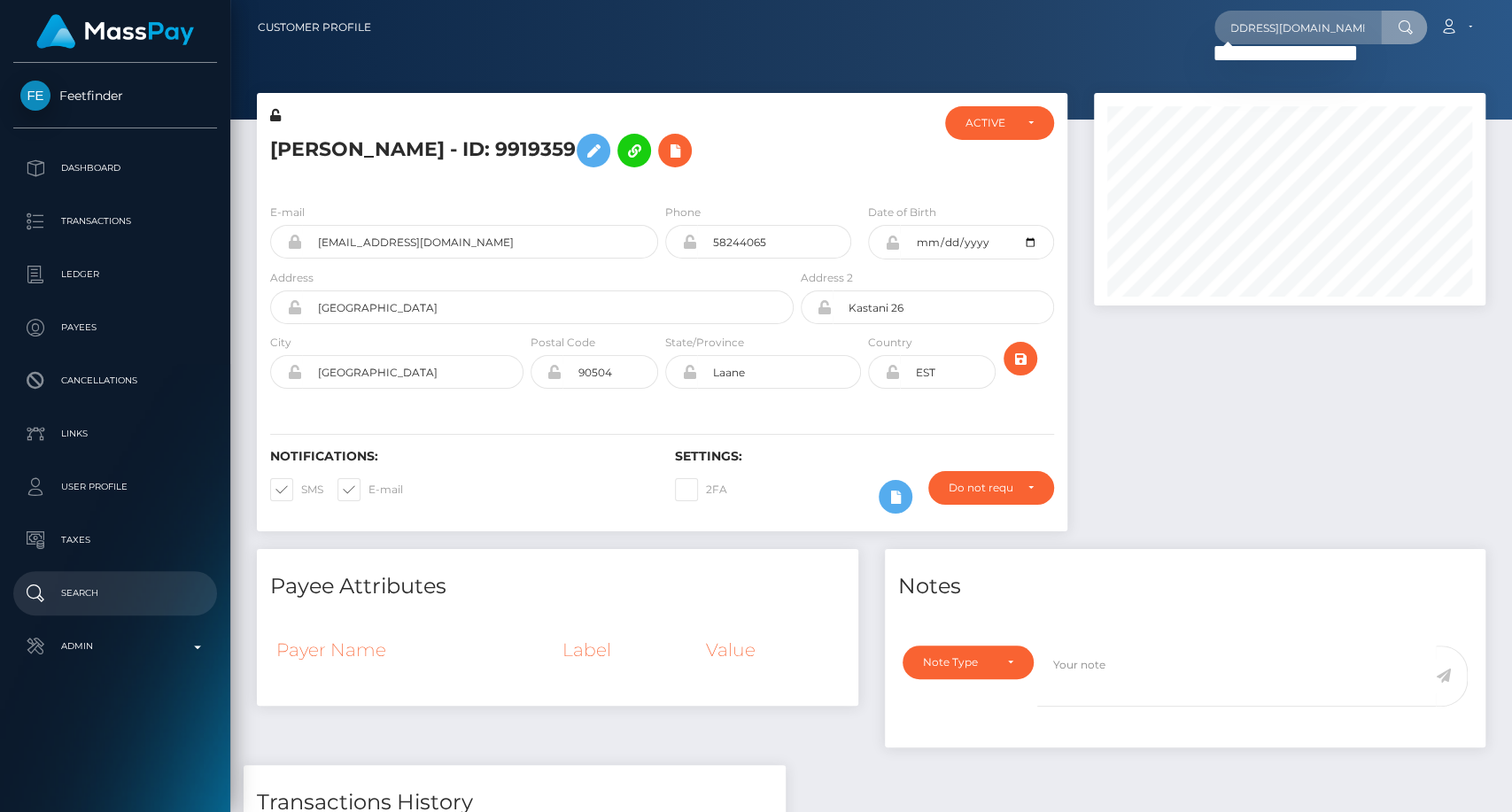
scroll to position [0, 0]
click at [77, 583] on p "Search" at bounding box center [115, 593] width 189 height 26
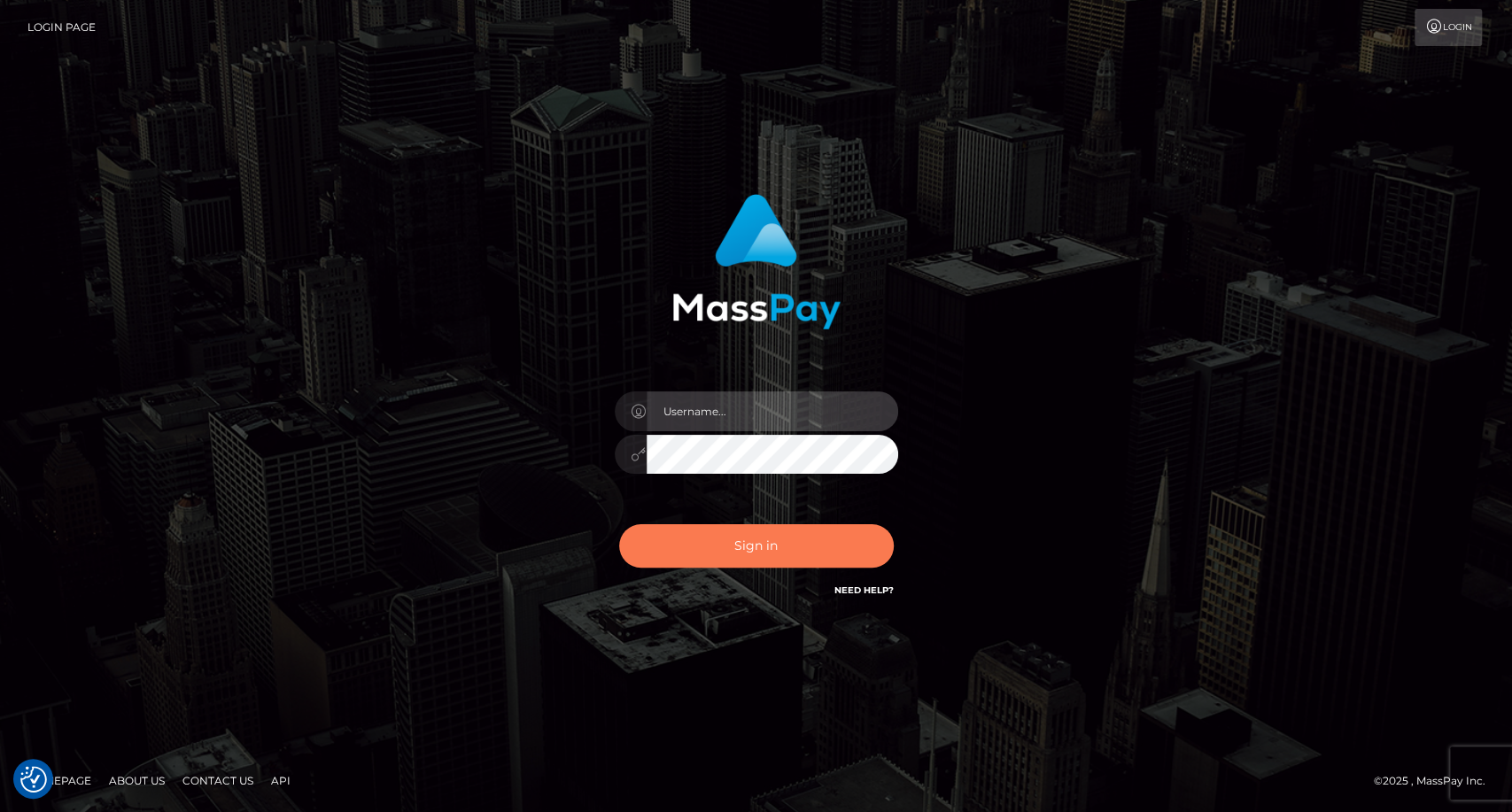
type input "carolina"
click at [735, 553] on button "Sign in" at bounding box center [756, 546] width 274 height 43
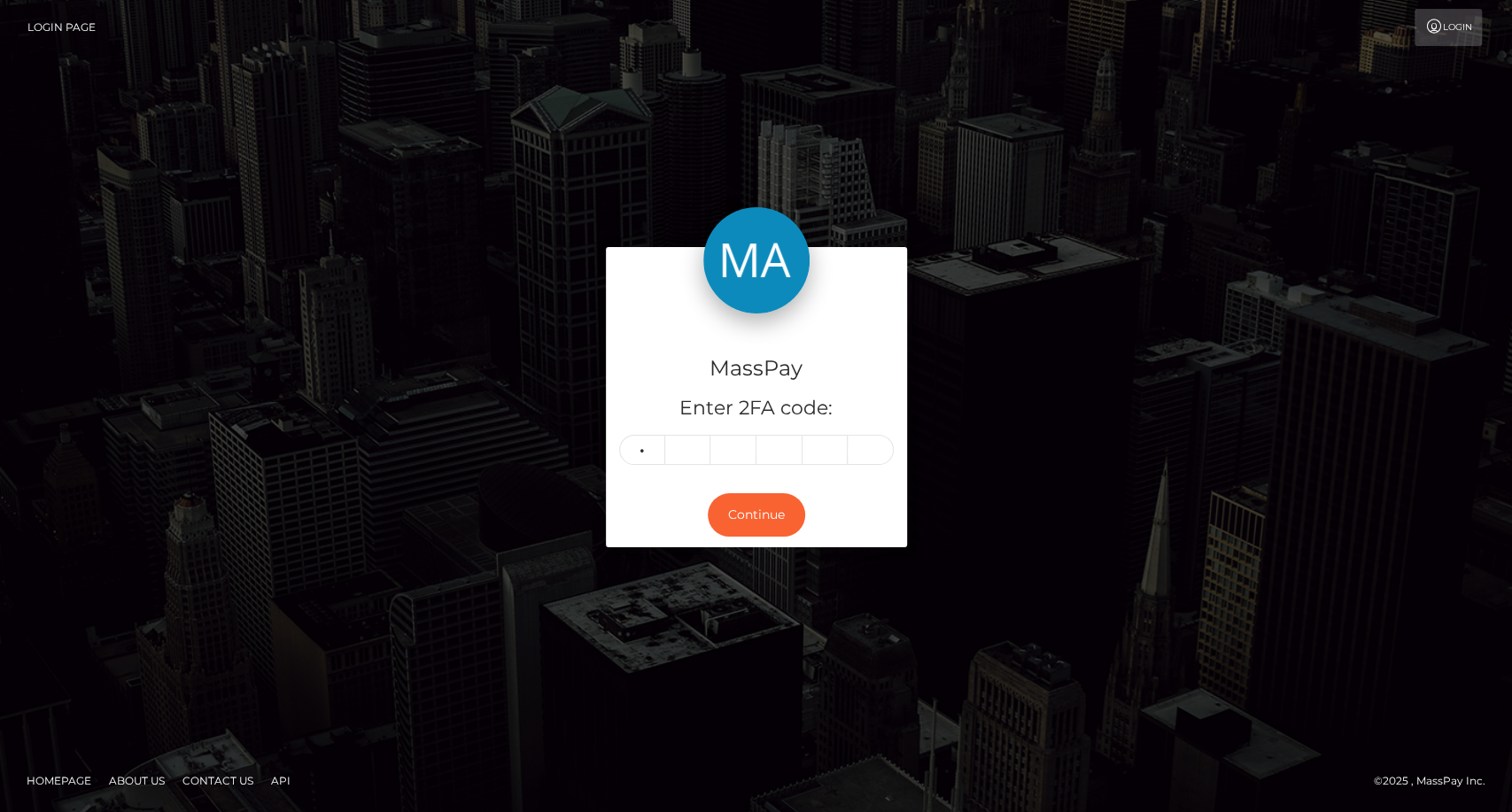
type input "9"
type input "4"
type input "7"
type input "3"
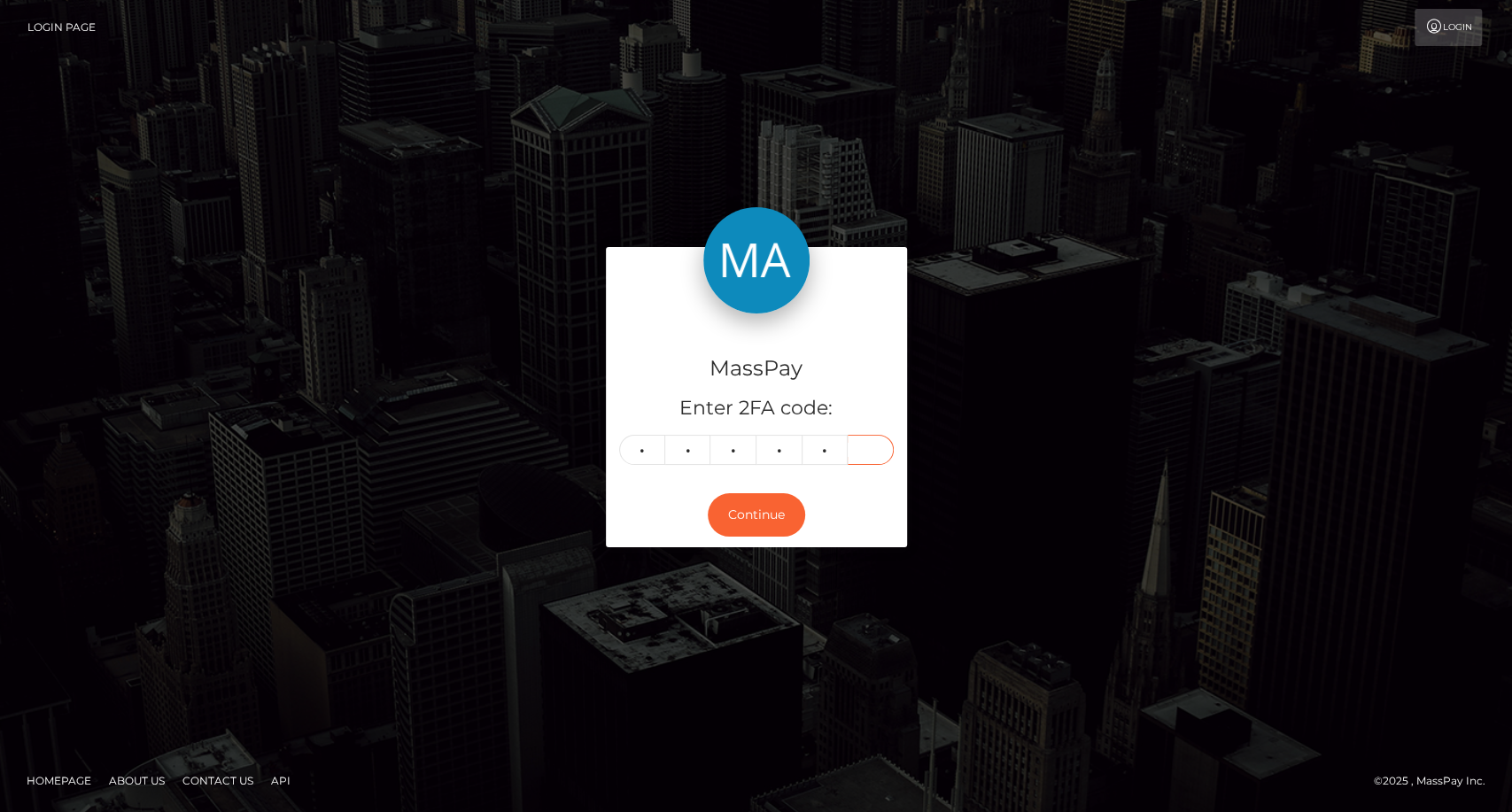
type input "4"
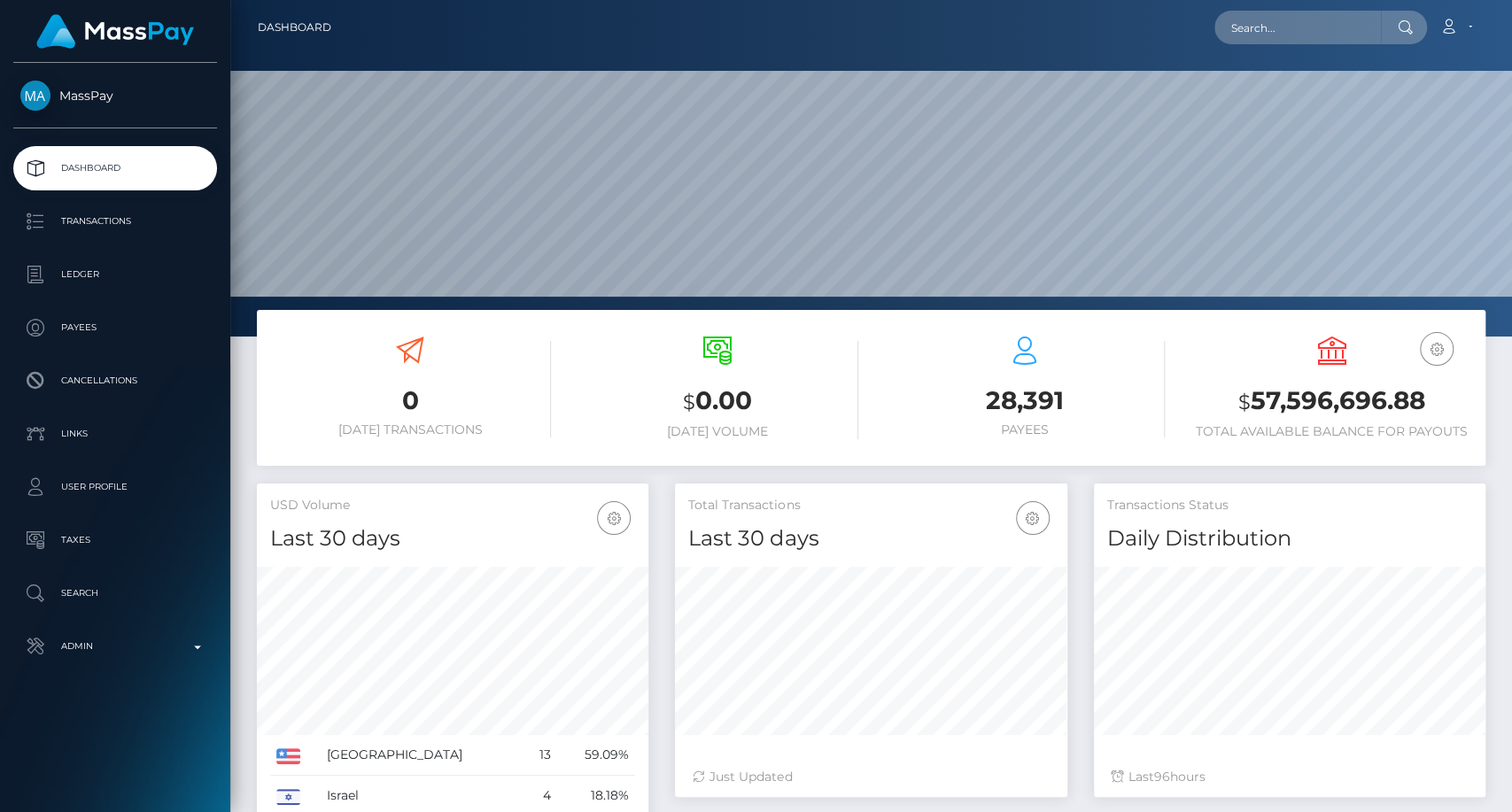
scroll to position [313, 391]
click at [1254, 35] on input "text" at bounding box center [1297, 27] width 166 height 34
paste input "[EMAIL_ADDRESS][DOMAIN_NAME]"
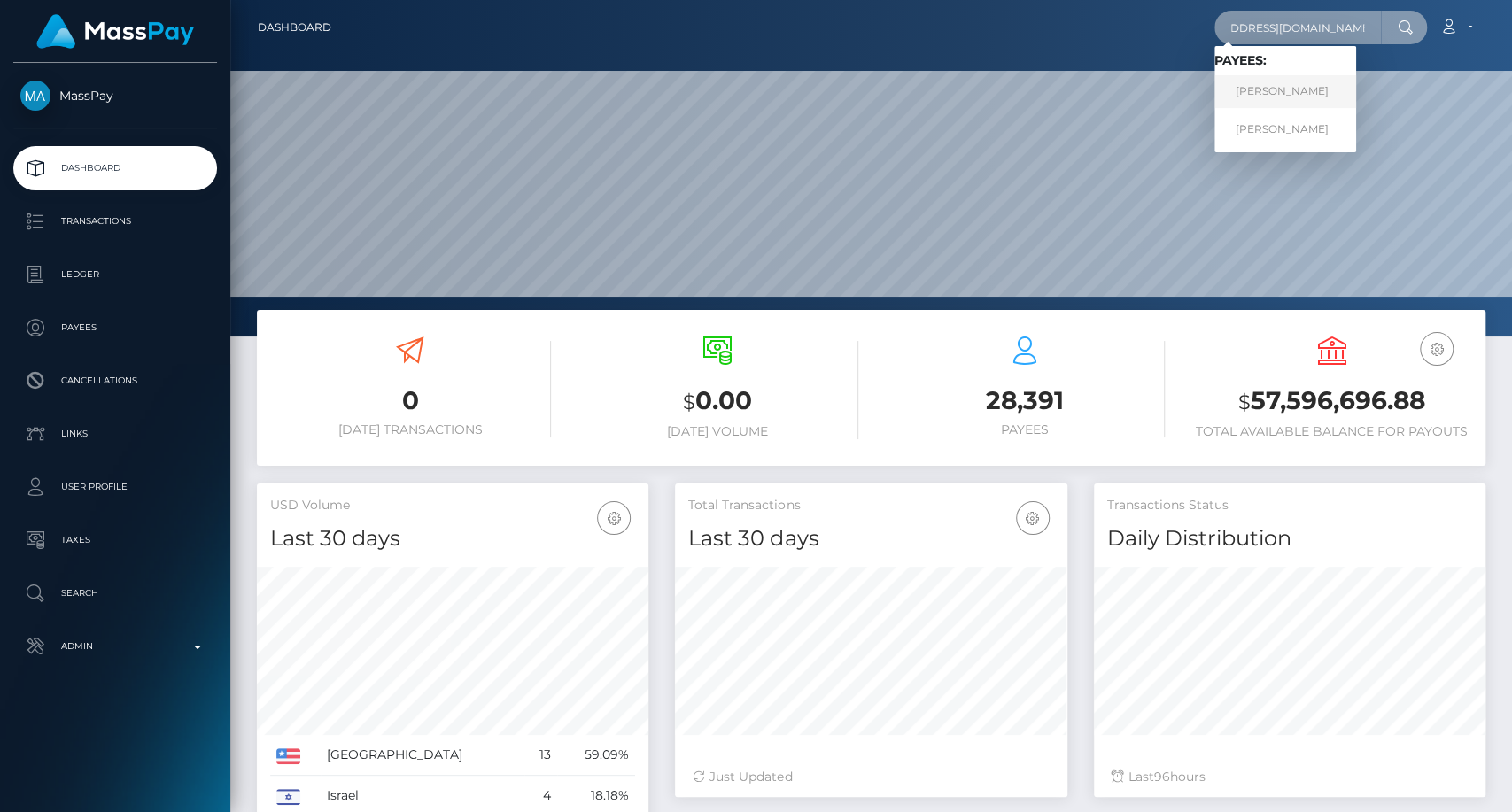
type input "[EMAIL_ADDRESS][DOMAIN_NAME]"
click at [1260, 91] on link "[PERSON_NAME]" at bounding box center [1285, 91] width 142 height 33
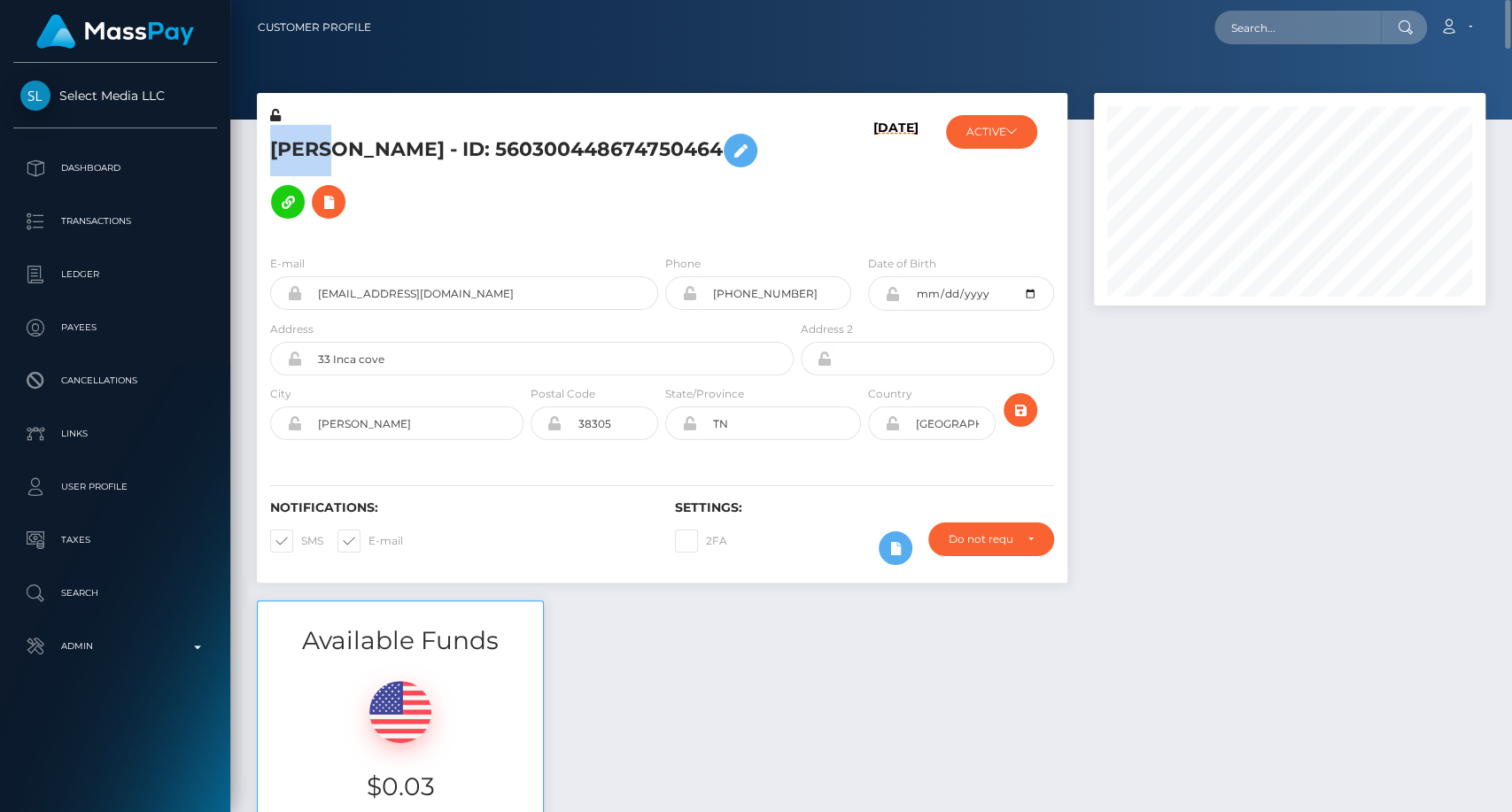
drag, startPoint x: 264, startPoint y: 148, endPoint x: 326, endPoint y: 152, distance: 62.1
click at [326, 152] on div "[PERSON_NAME] - ID: 560300448674750464" at bounding box center [526, 174] width 540 height 134
copy h5 "[PERSON_NAME]"
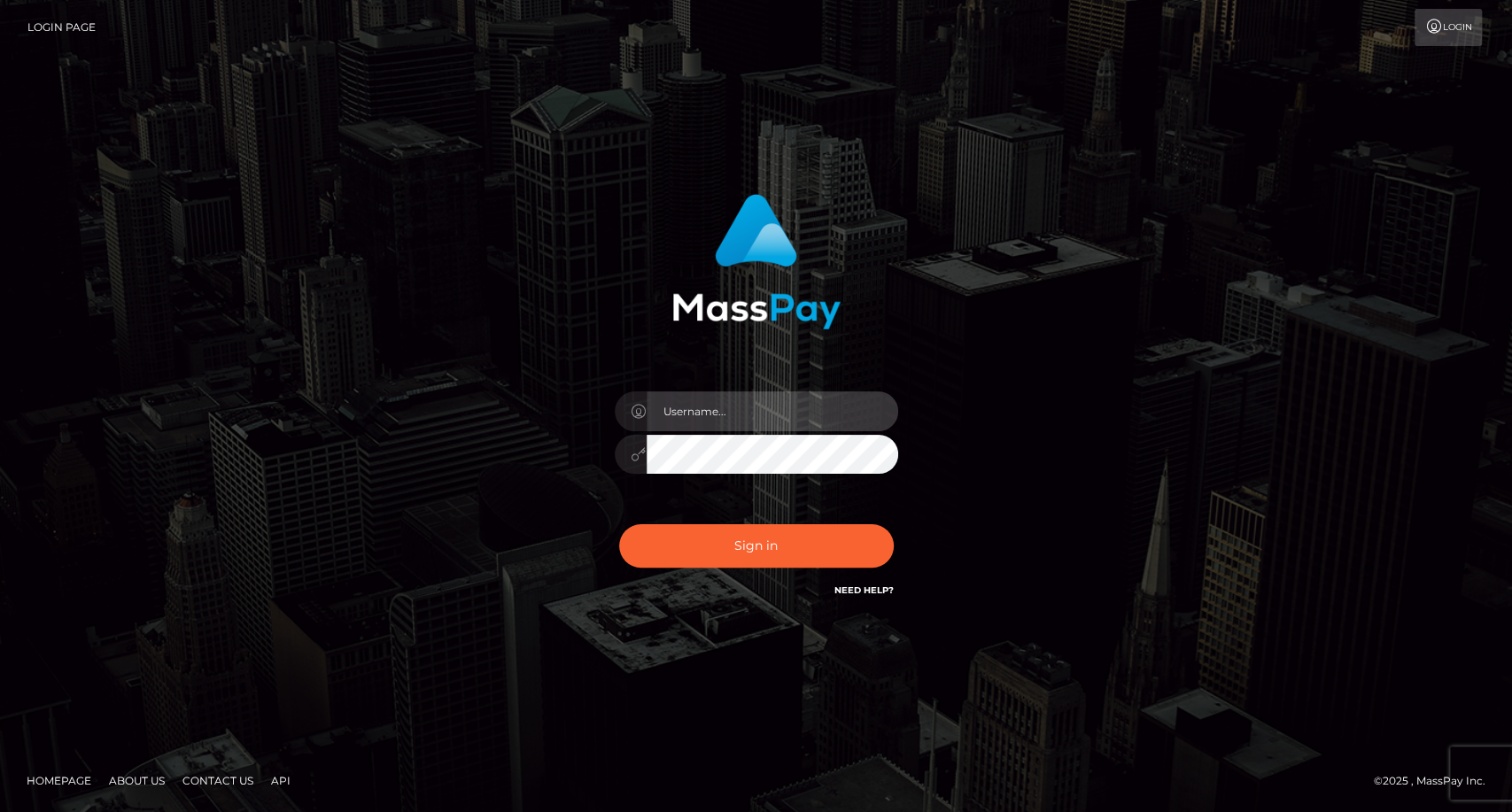
type input "carolina"
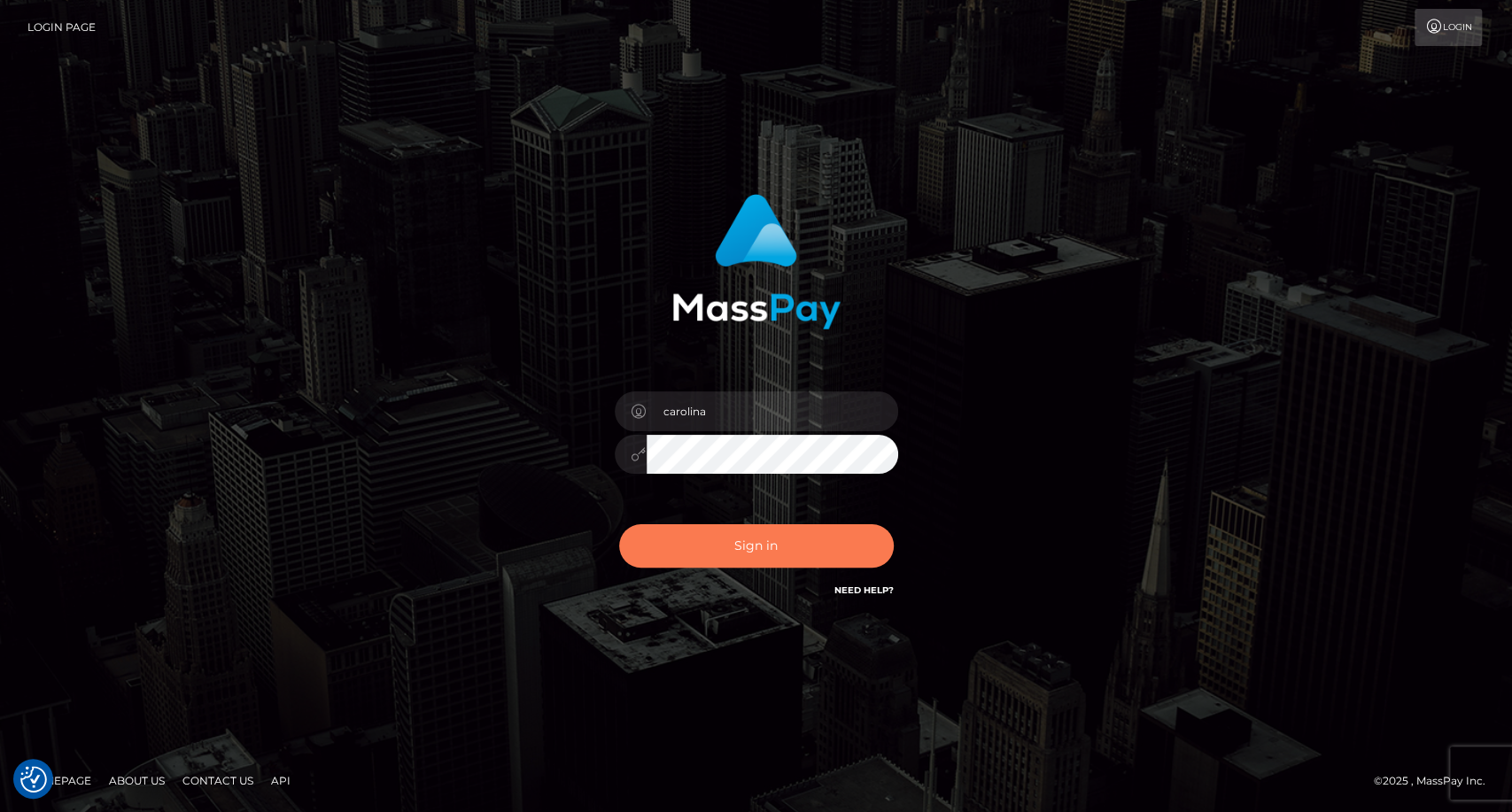
click at [756, 545] on button "Sign in" at bounding box center [756, 546] width 274 height 43
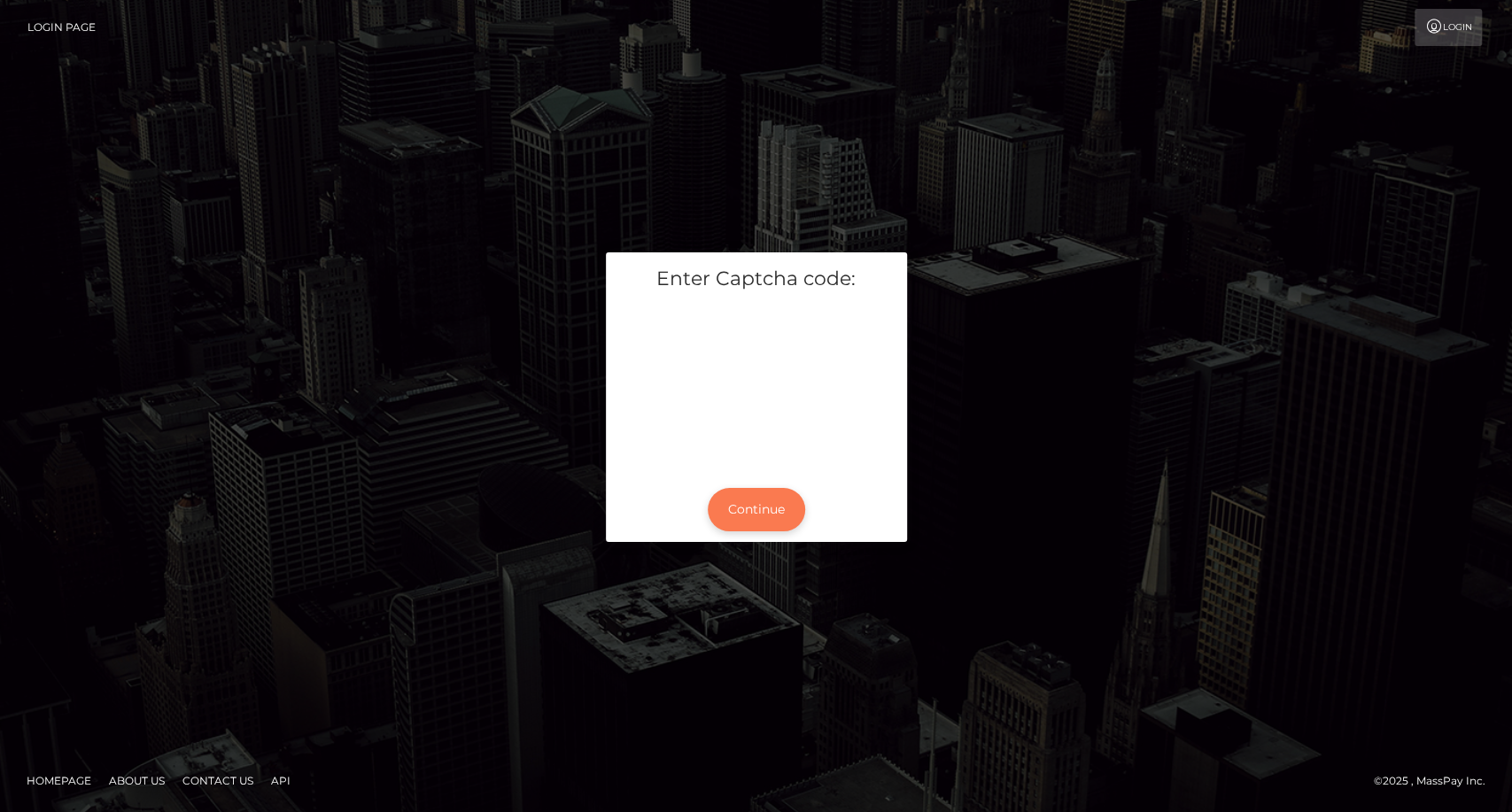
click at [755, 504] on button "Continue" at bounding box center [756, 510] width 97 height 43
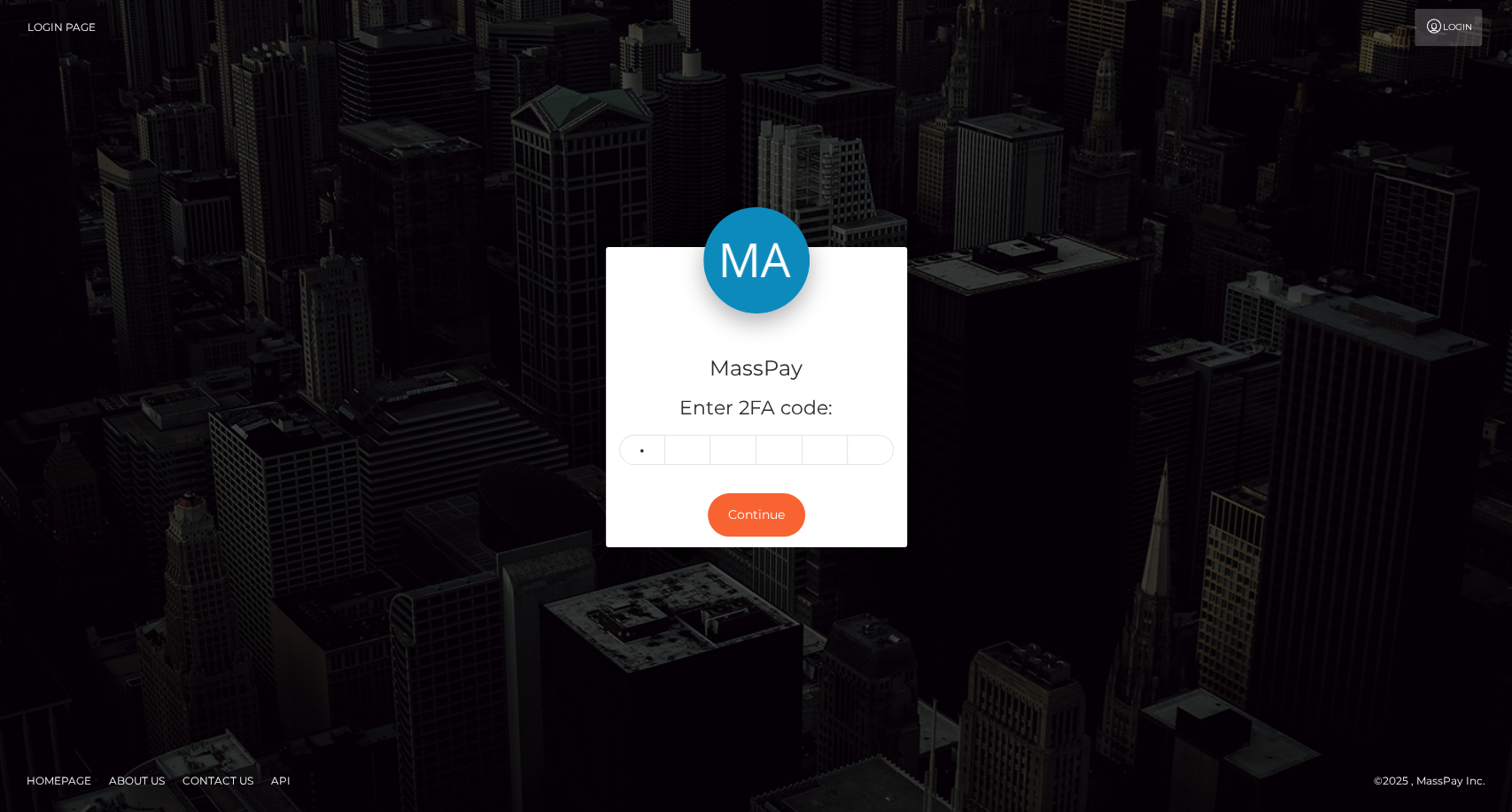
type input "0"
type input "5"
type input "8"
type input "1"
type input "4"
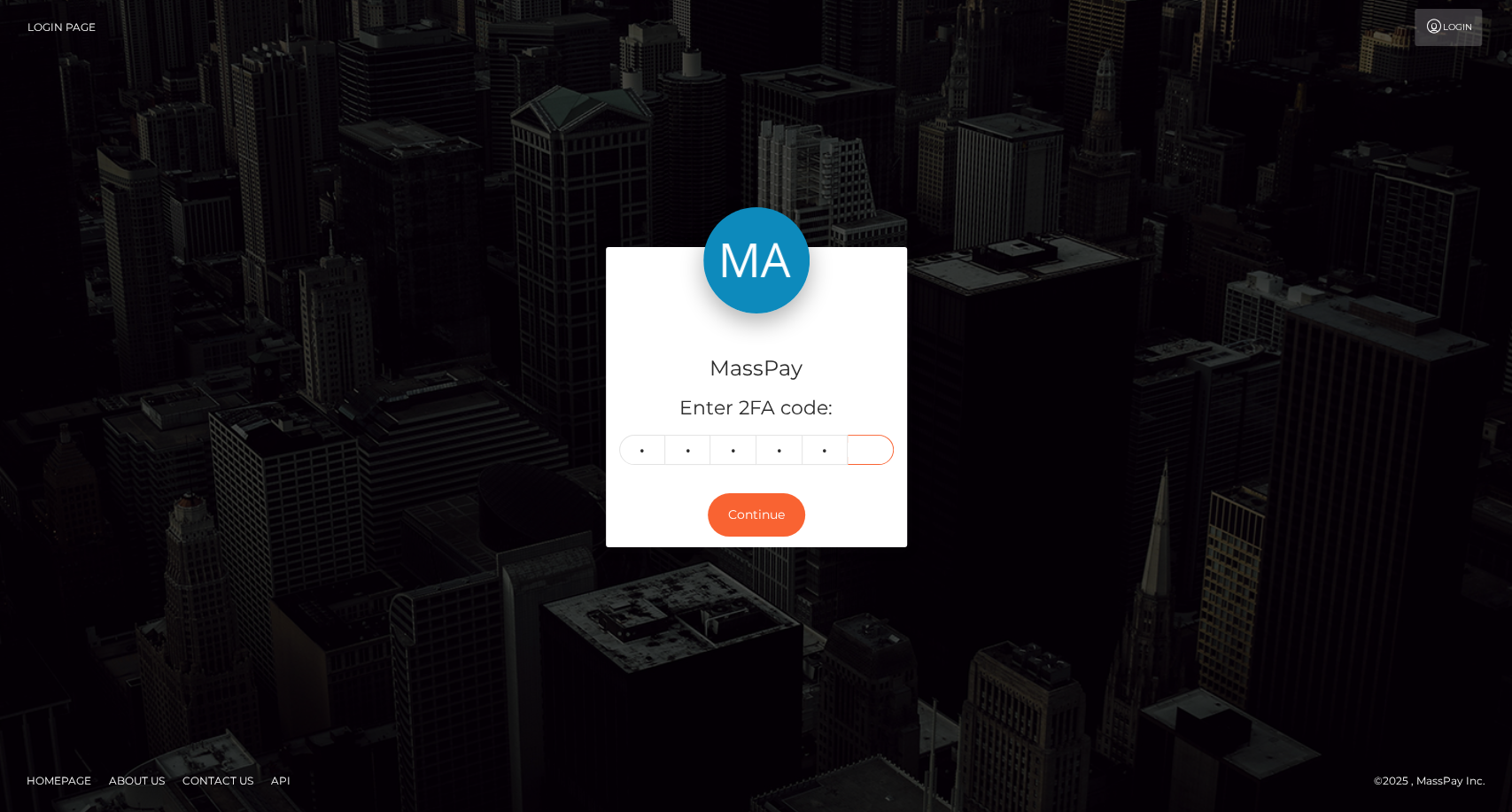
type input "6"
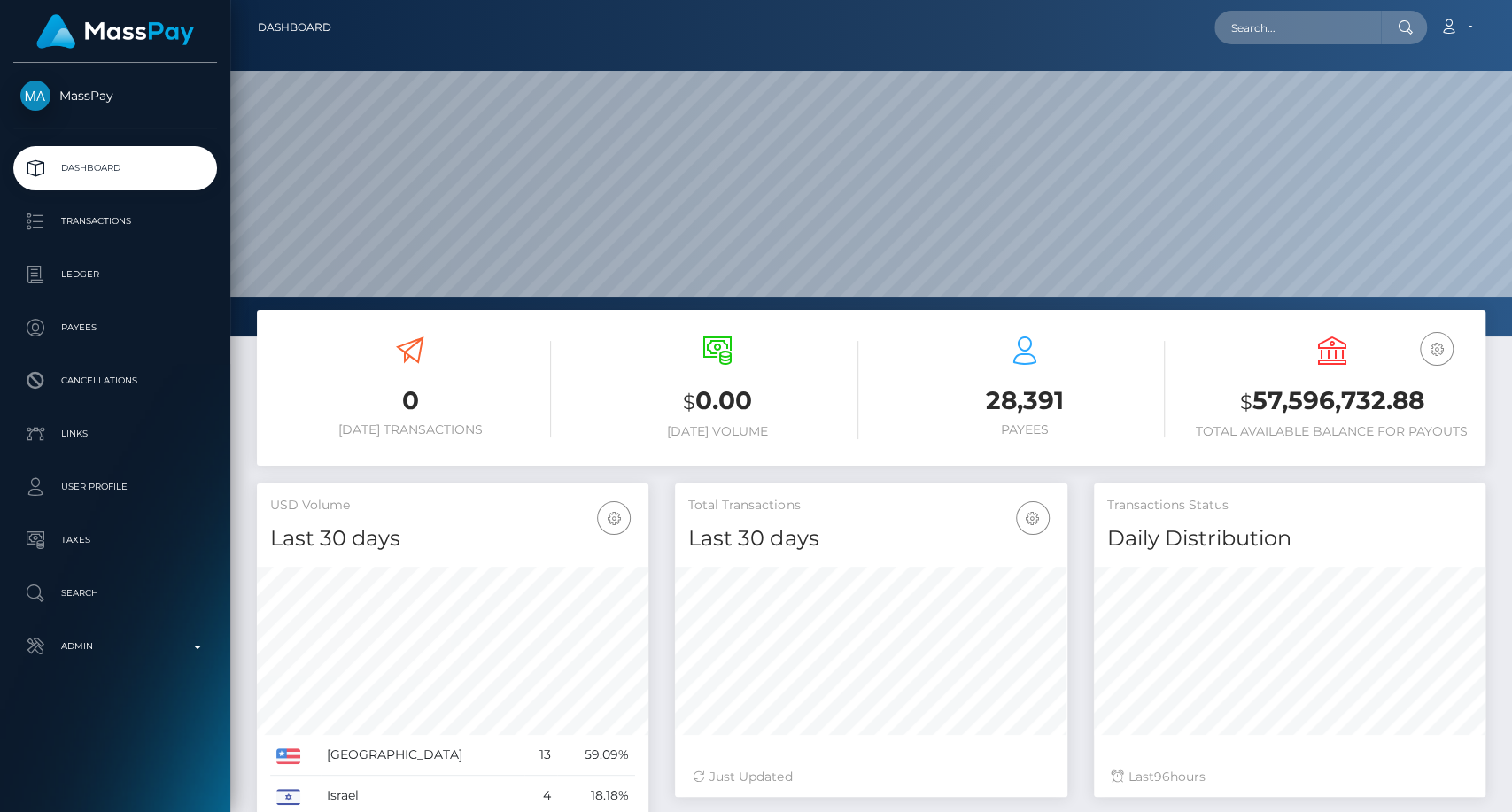
scroll to position [313, 391]
click at [1352, 26] on input "text" at bounding box center [1297, 27] width 166 height 34
paste input "danny.z.chiem@gmail.com"
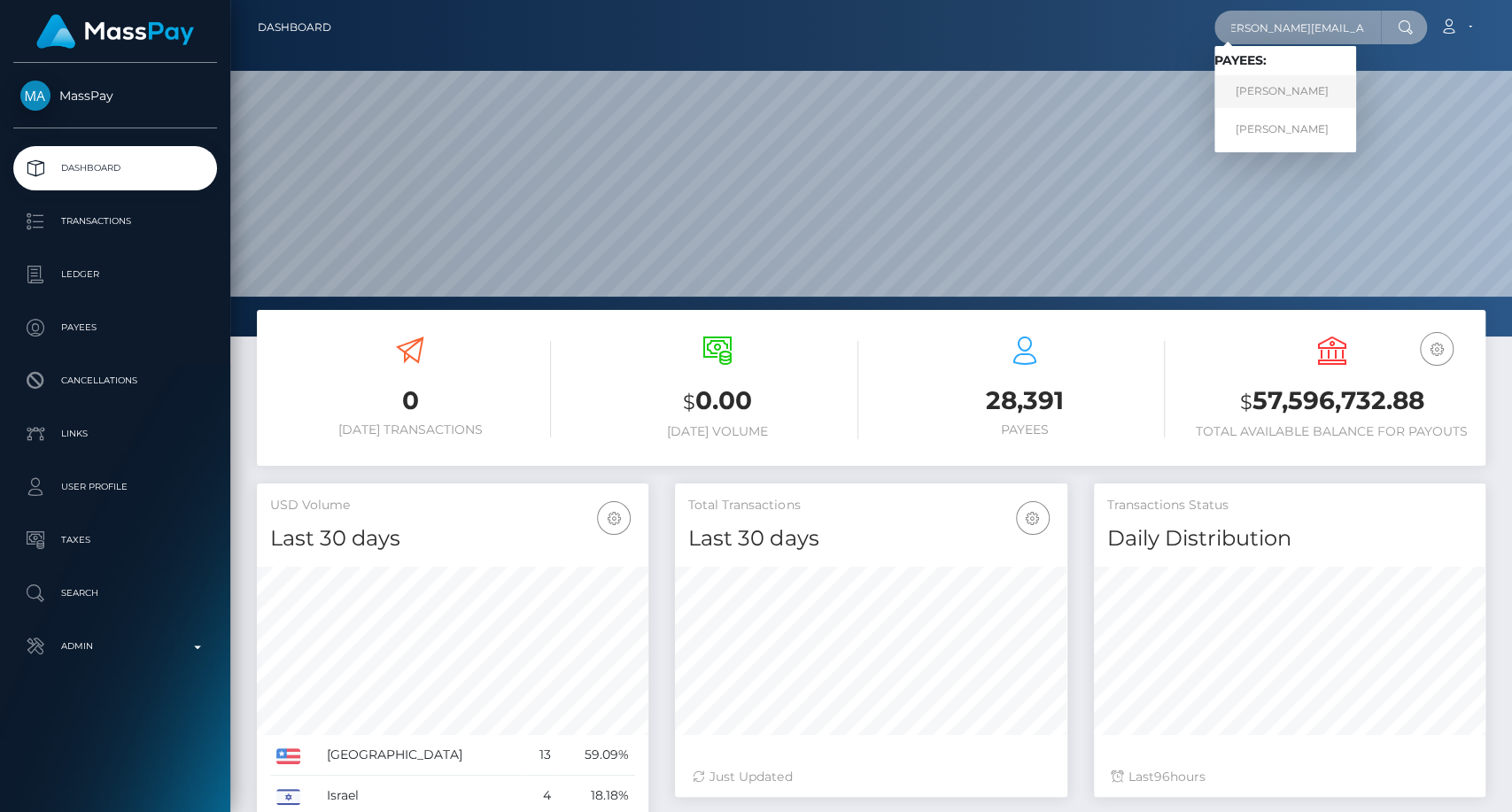
type input "danny.z.chiem@gmail.com"
click at [1302, 91] on link "Danny Chiem" at bounding box center [1285, 91] width 142 height 33
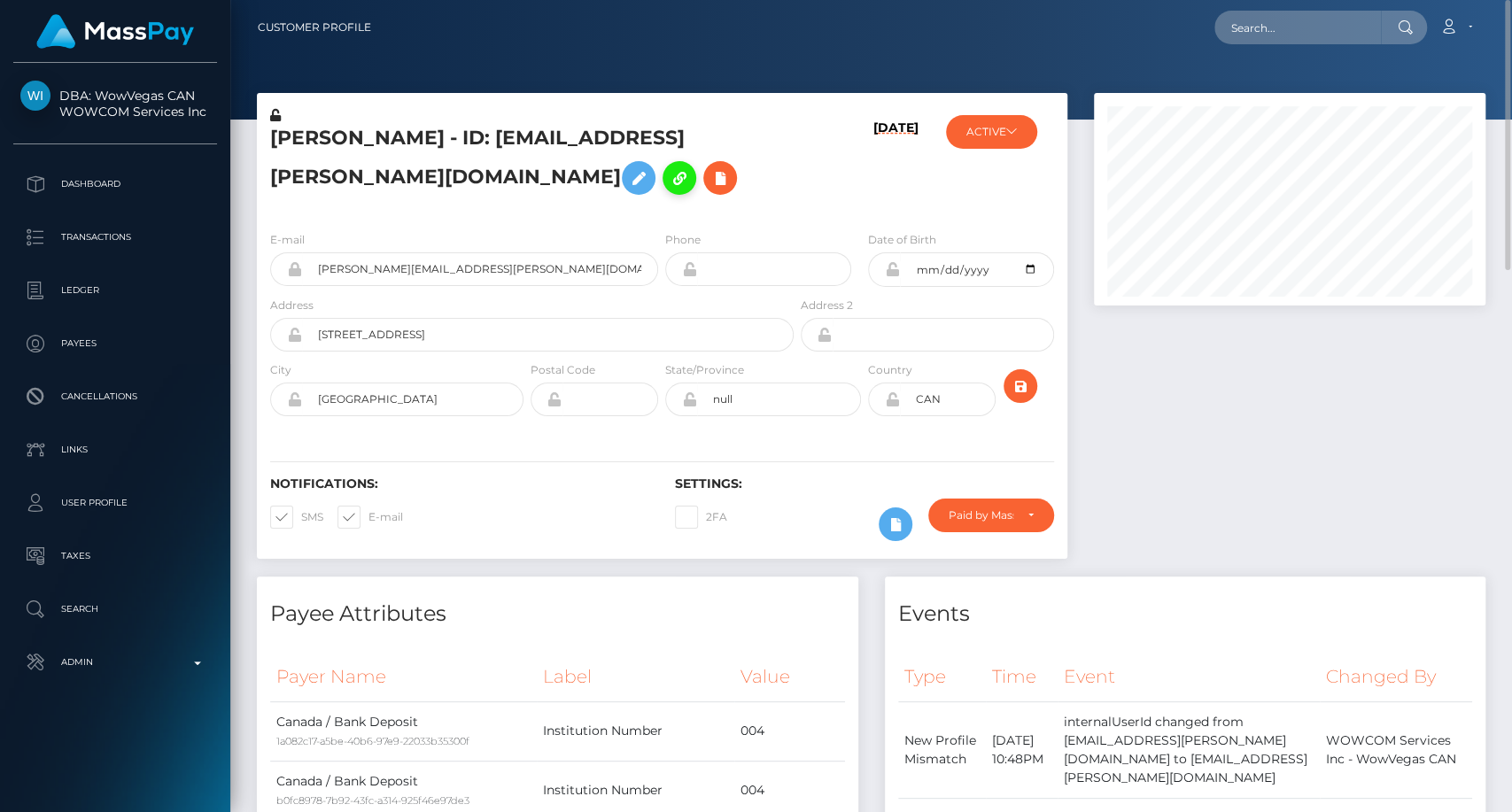
click at [690, 180] on icon at bounding box center [679, 178] width 21 height 22
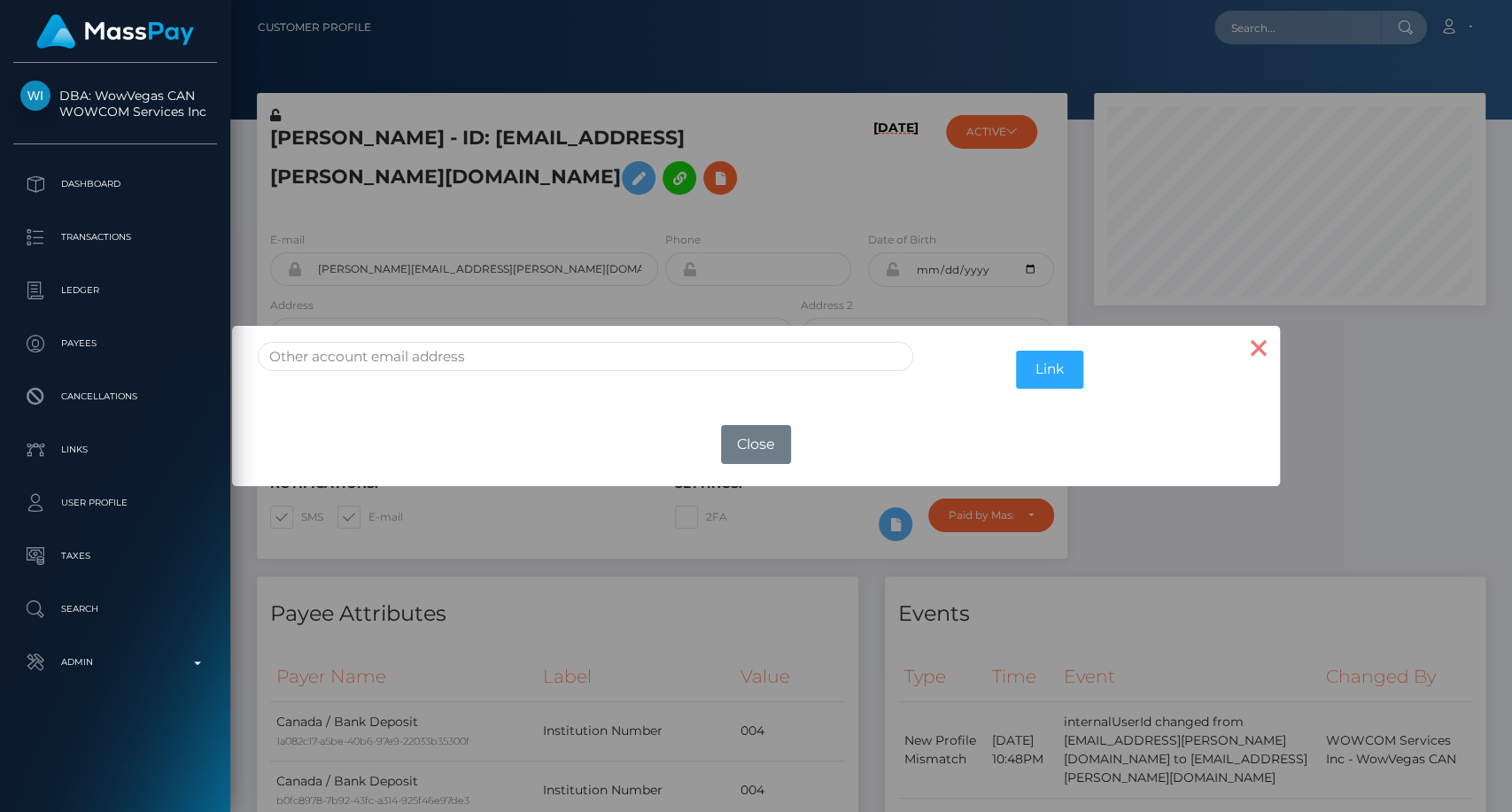
click at [1252, 347] on button "×" at bounding box center [1259, 347] width 43 height 43
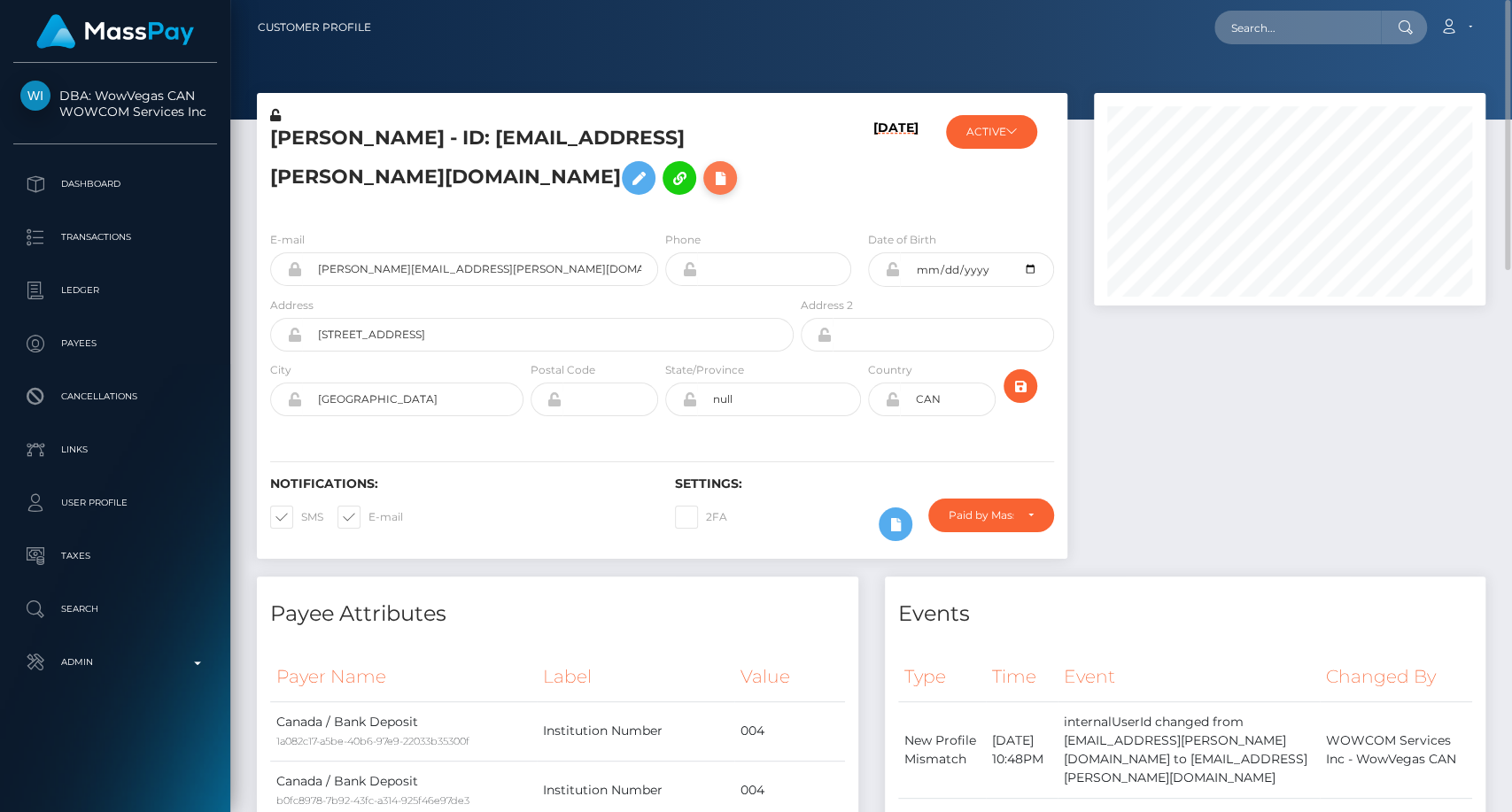
click at [731, 188] on icon at bounding box center [720, 178] width 21 height 22
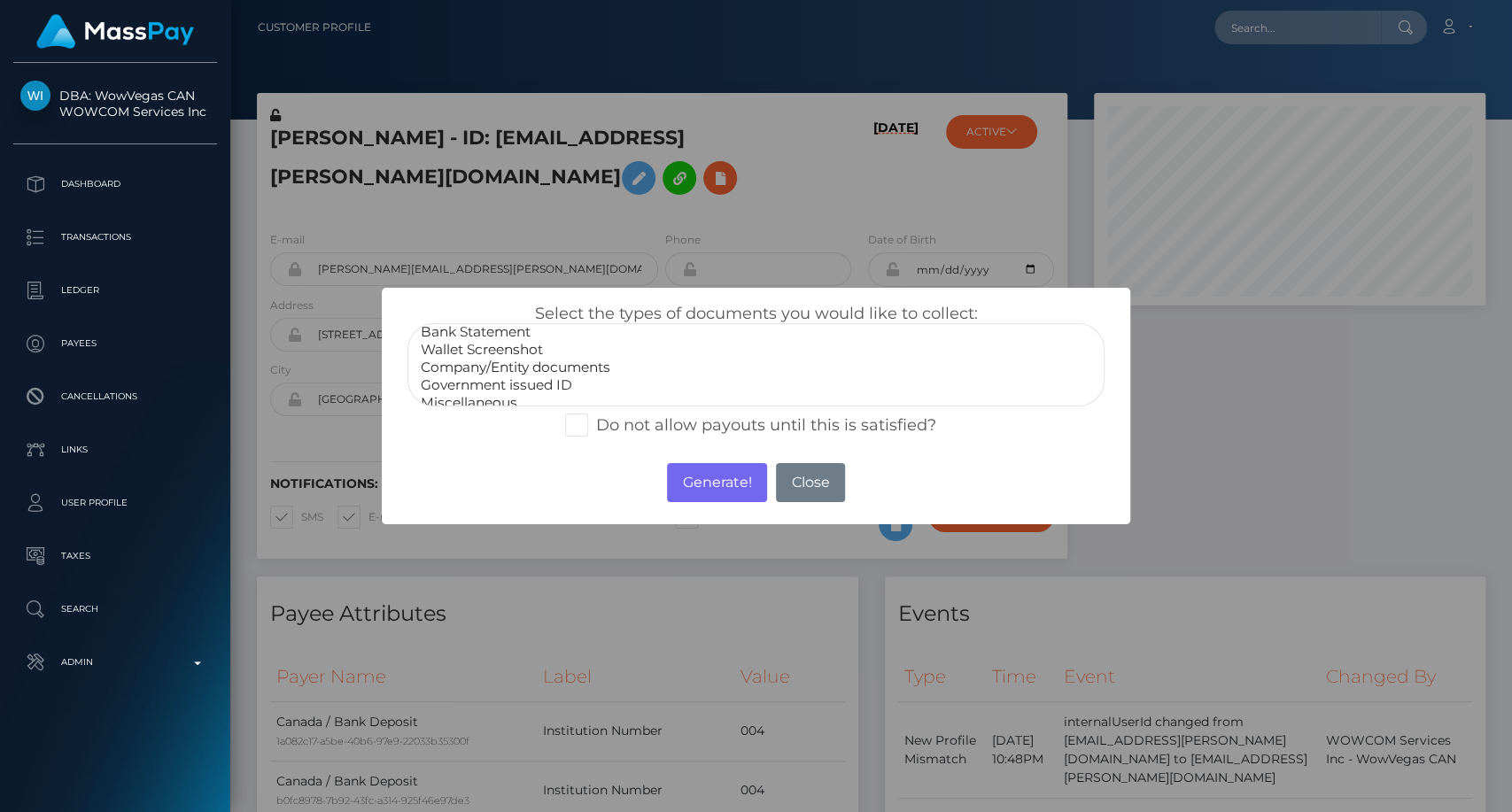
scroll to position [35, 0]
select select "Government issued ID"
click at [508, 374] on option "Government issued ID" at bounding box center [756, 374] width 674 height 18
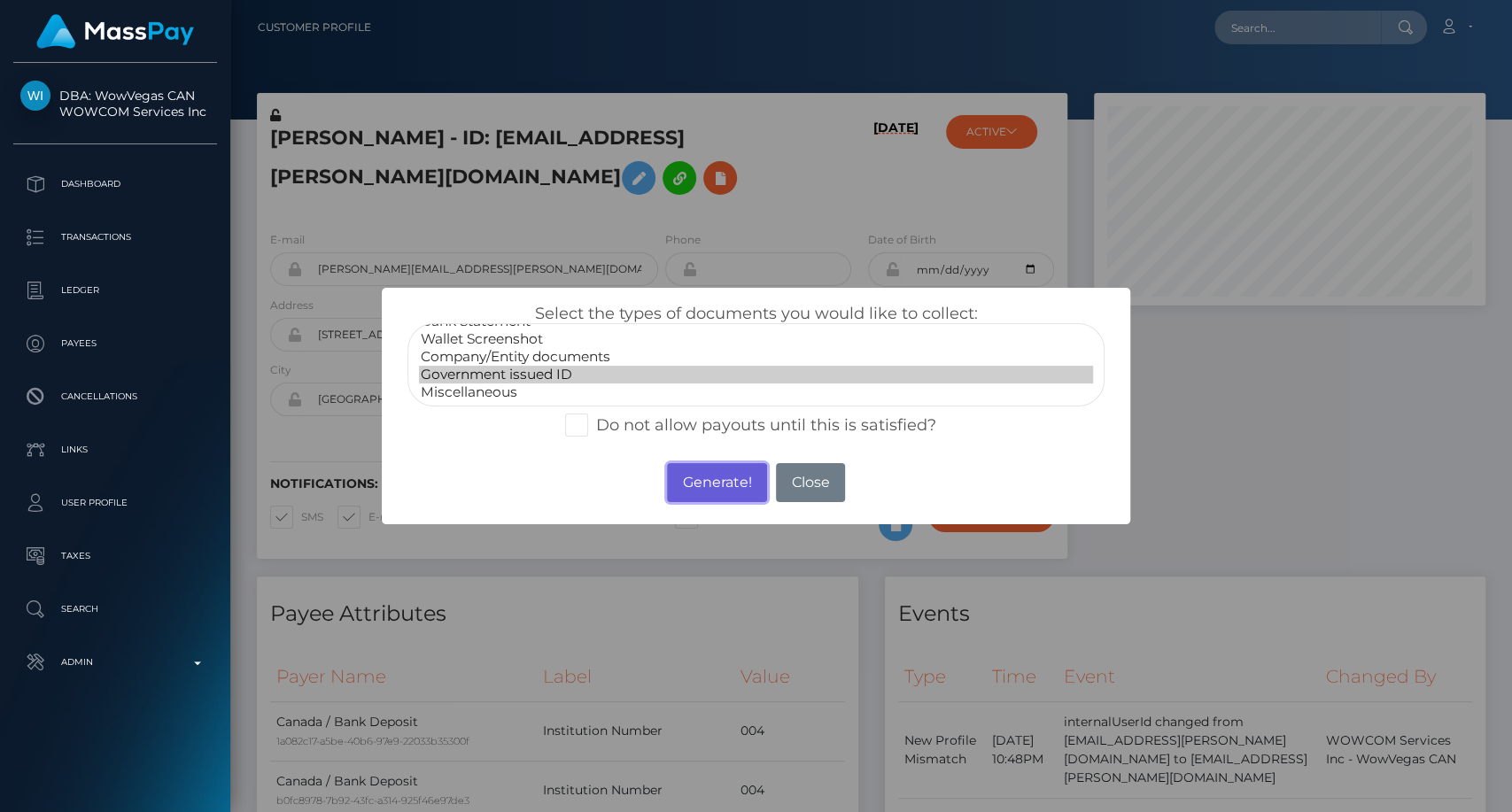
click at [712, 477] on button "Generate!" at bounding box center [716, 483] width 100 height 39
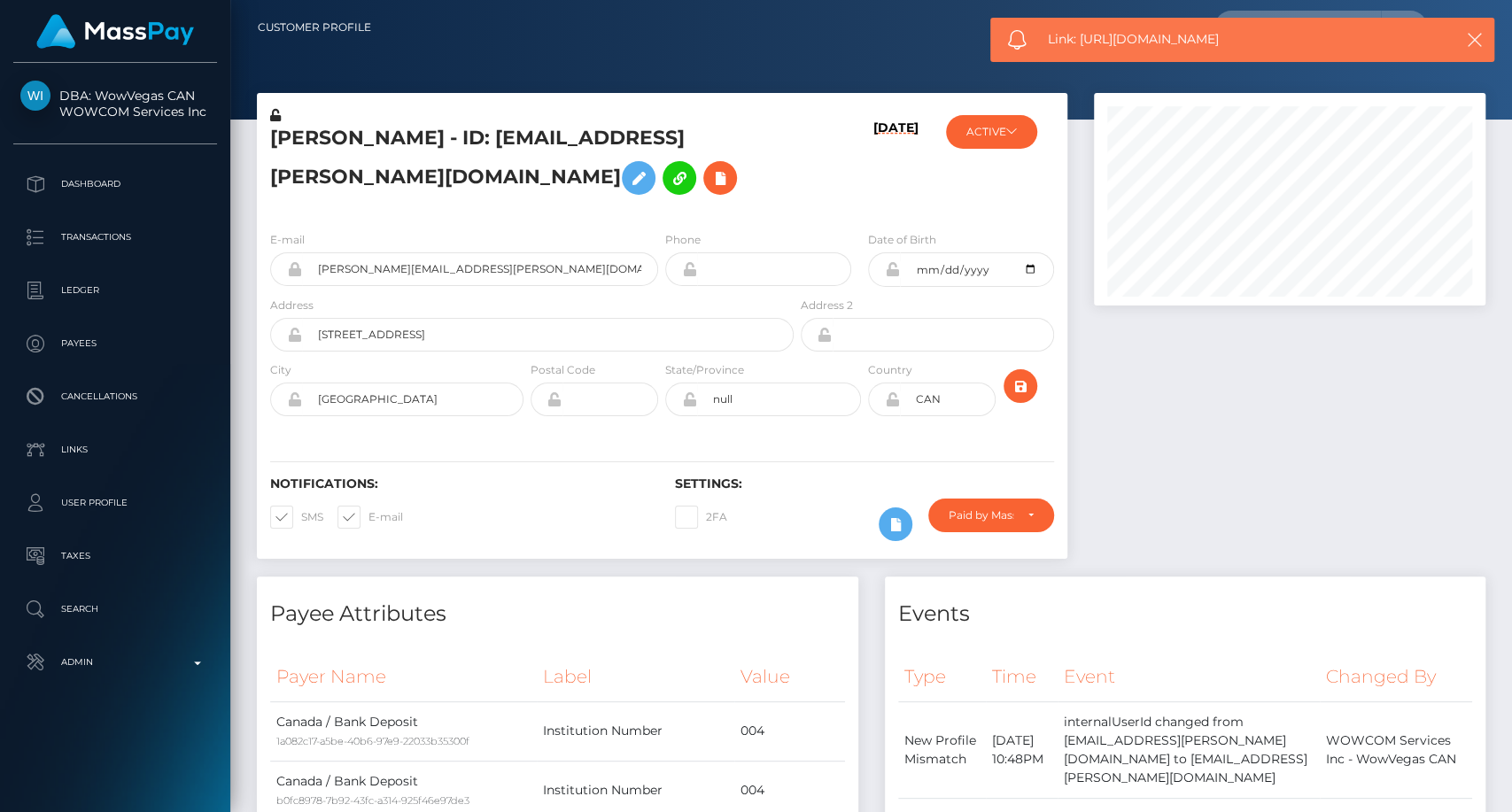
drag, startPoint x: 1251, startPoint y: 40, endPoint x: 1077, endPoint y: 39, distance: 174.0
click at [1077, 39] on span "Link: https://l.maspay.io/KkZHF" at bounding box center [1238, 39] width 382 height 19
copy span "https://l.maspay.io/KkZHF"
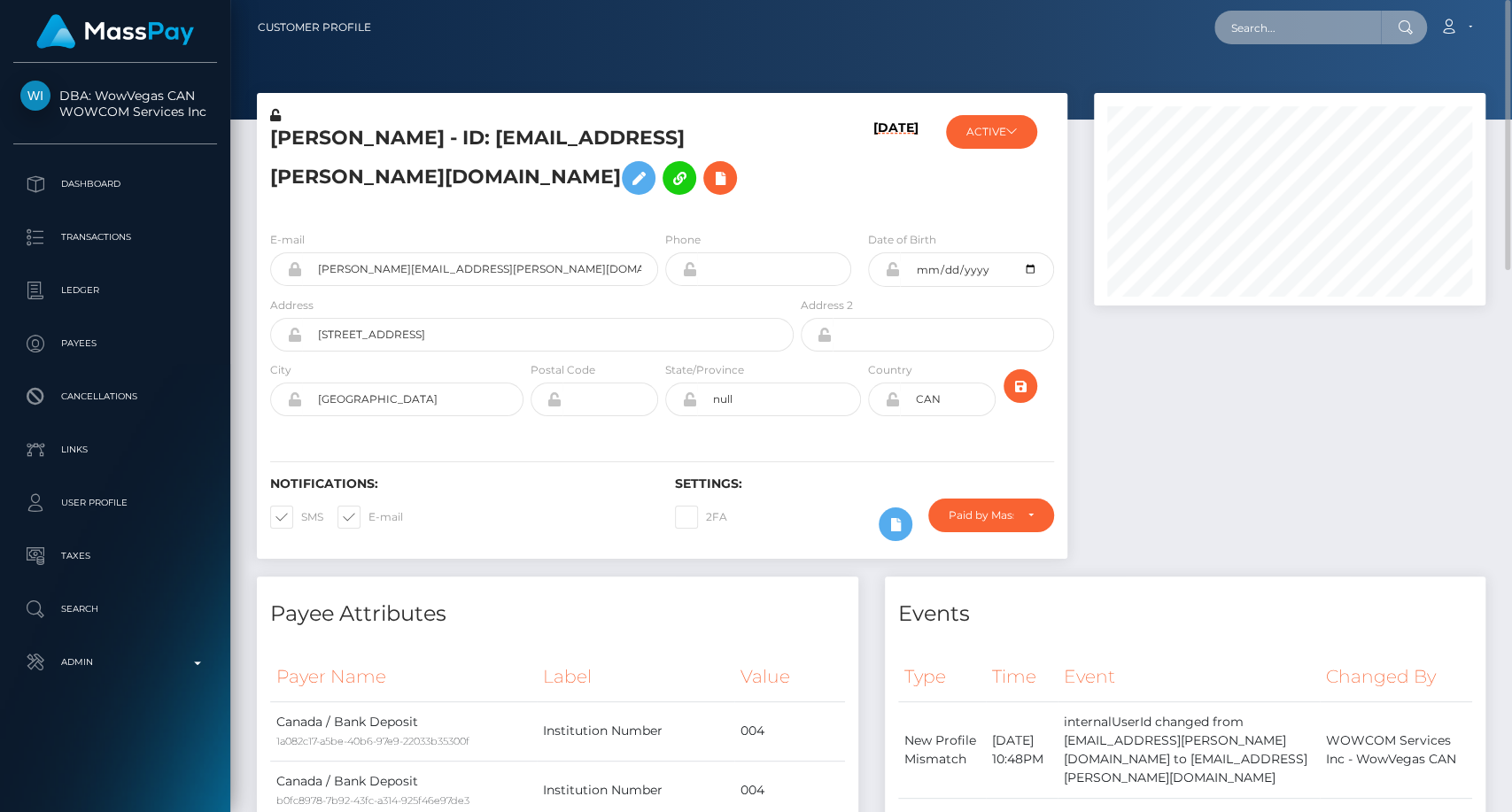
click at [1286, 27] on input "text" at bounding box center [1297, 27] width 166 height 34
paste input "[EMAIL_ADDRESS][DOMAIN_NAME]"
type input "[EMAIL_ADDRESS][DOMAIN_NAME]"
click at [1274, 34] on input "text" at bounding box center [1297, 27] width 166 height 34
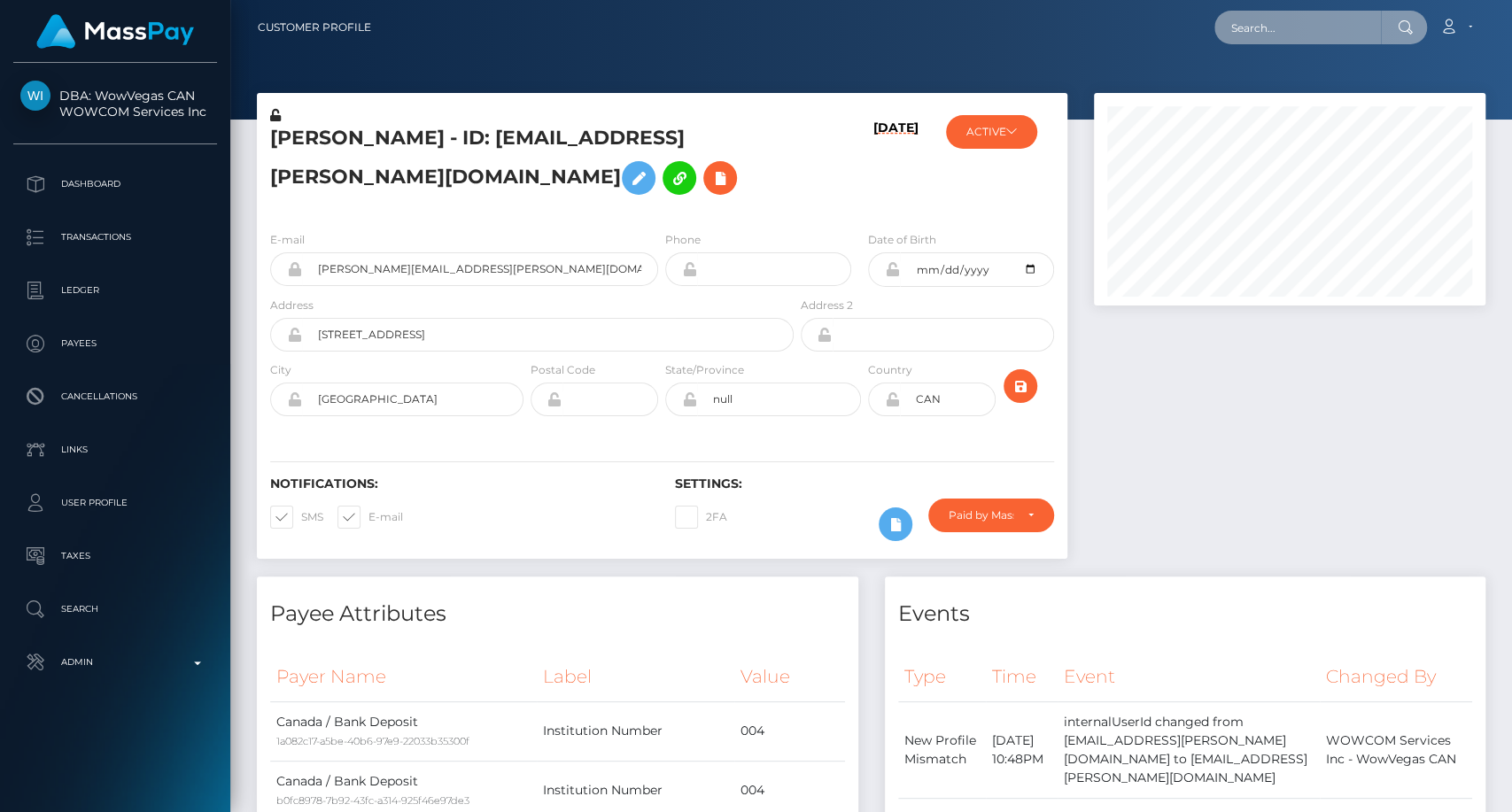
paste input "[EMAIL_ADDRESS][DOMAIN_NAME]"
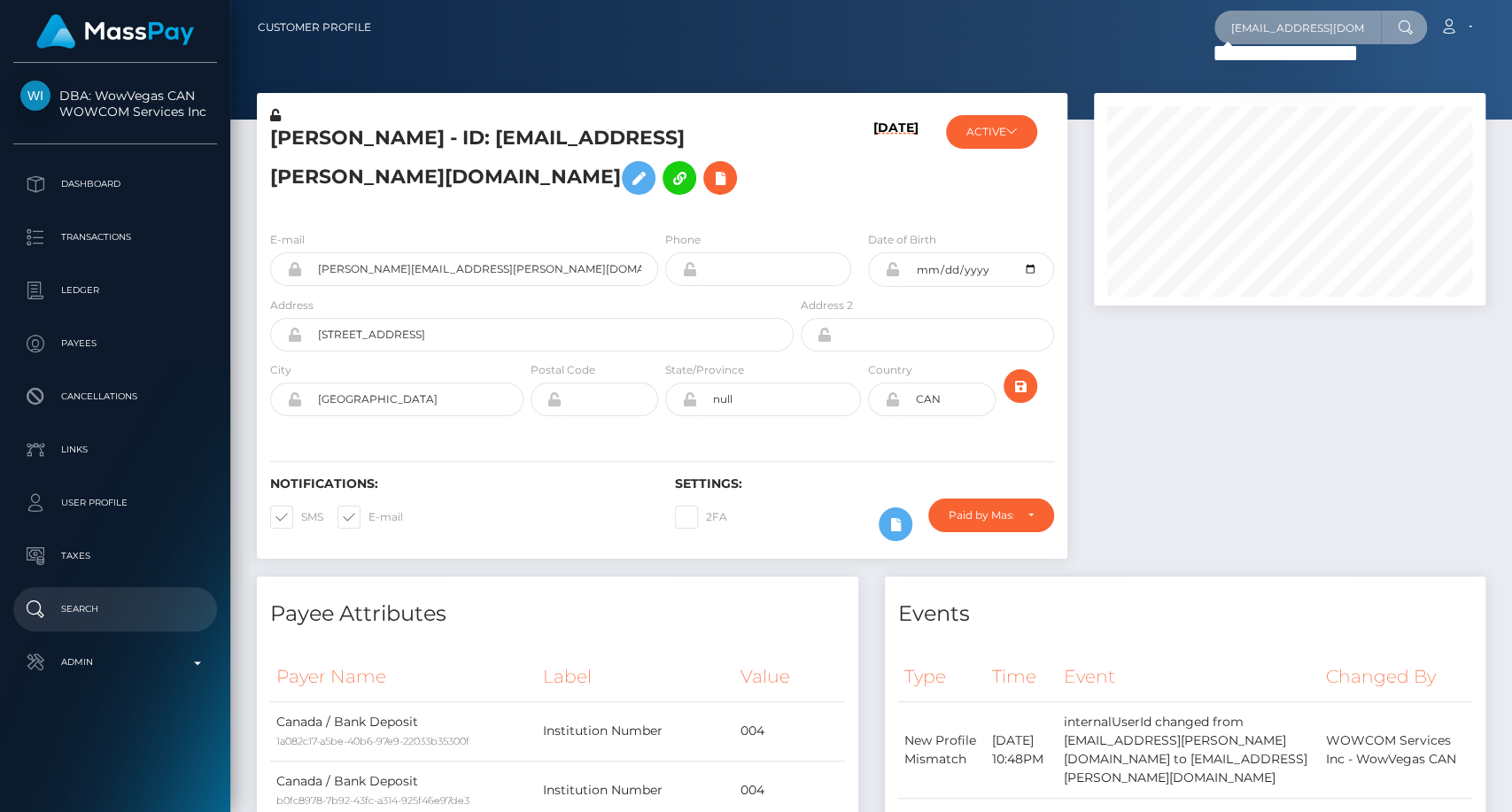
type input "[EMAIL_ADDRESS][DOMAIN_NAME]"
click at [84, 601] on p "Search" at bounding box center [115, 609] width 189 height 26
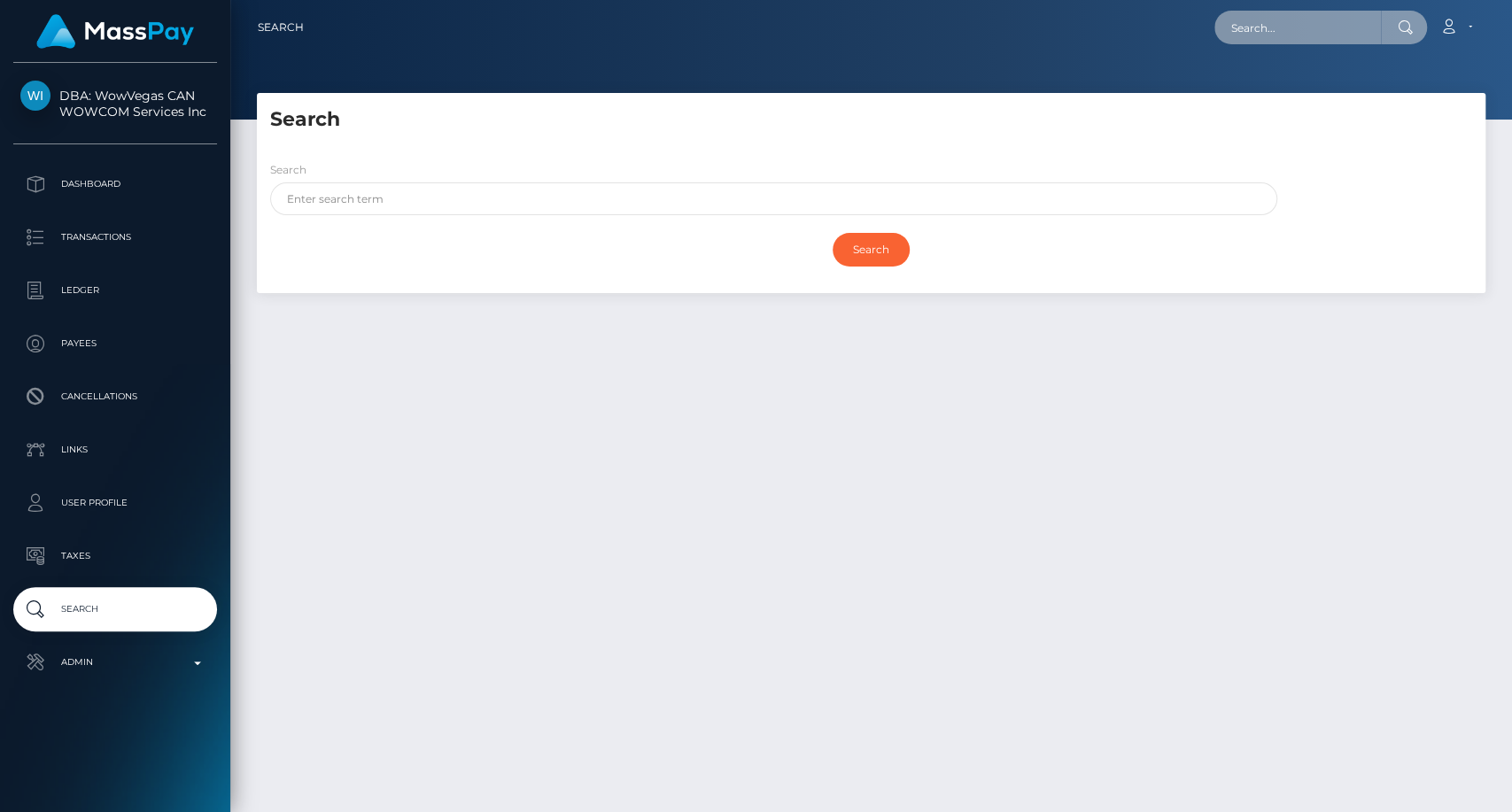
click at [1296, 35] on input "text" at bounding box center [1297, 27] width 166 height 34
paste input "[EMAIL_ADDRESS][DOMAIN_NAME]"
type input "[EMAIL_ADDRESS][DOMAIN_NAME]"
click at [1291, 40] on input "[EMAIL_ADDRESS][DOMAIN_NAME]" at bounding box center [1297, 27] width 166 height 34
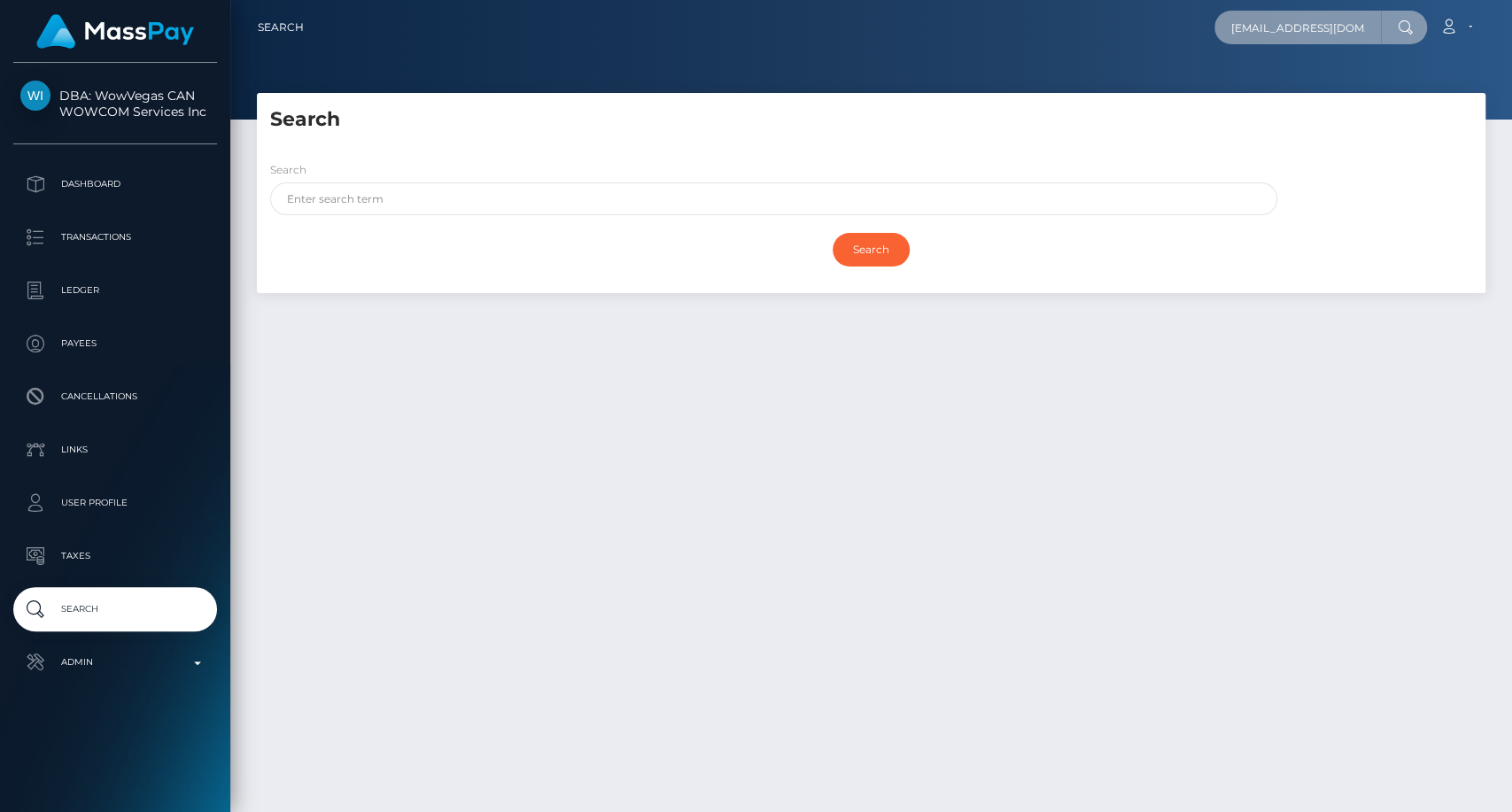
click at [1291, 40] on input "[EMAIL_ADDRESS][DOMAIN_NAME]" at bounding box center [1297, 27] width 166 height 34
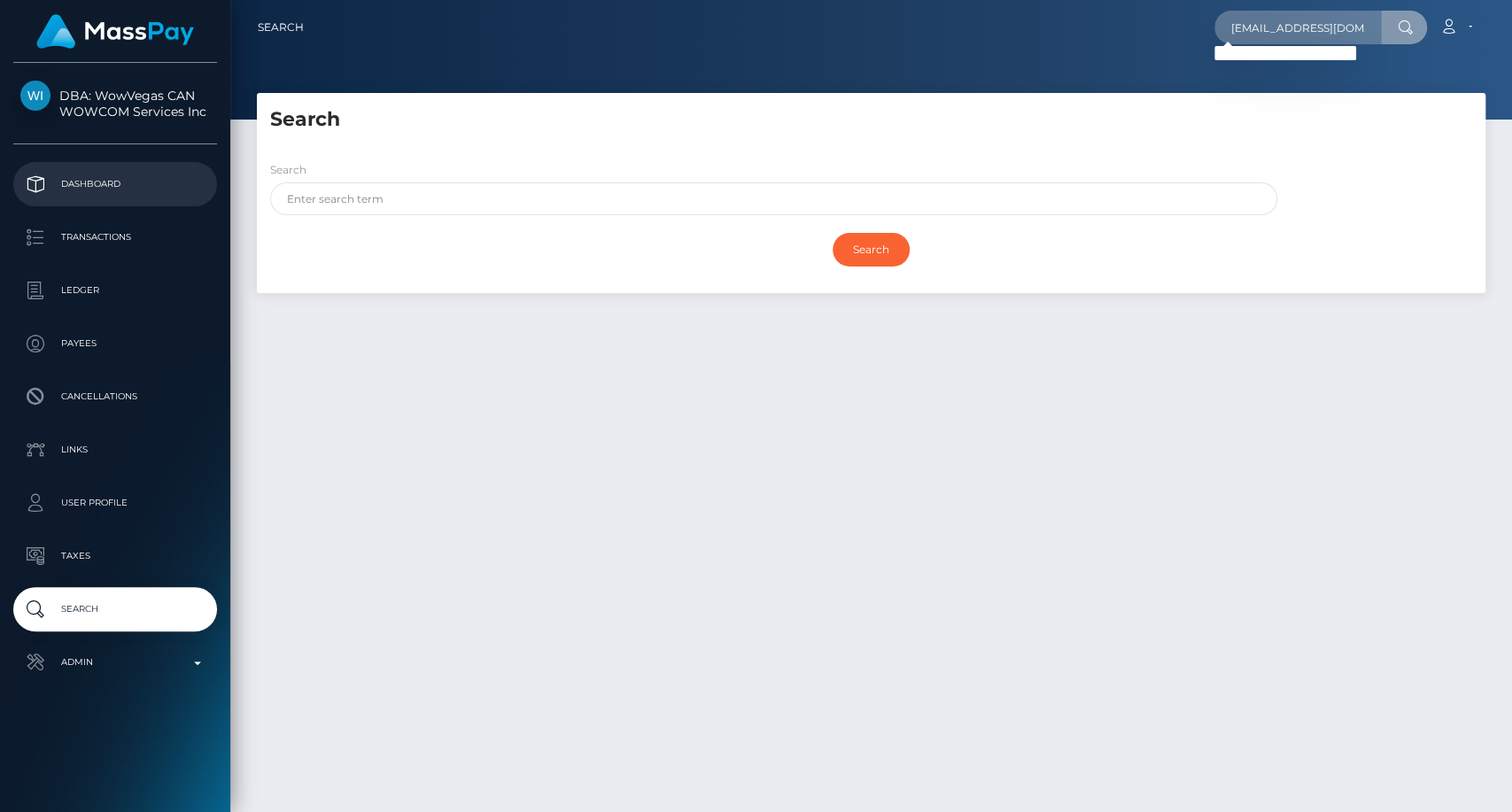
click at [113, 192] on p "Dashboard" at bounding box center [115, 184] width 189 height 26
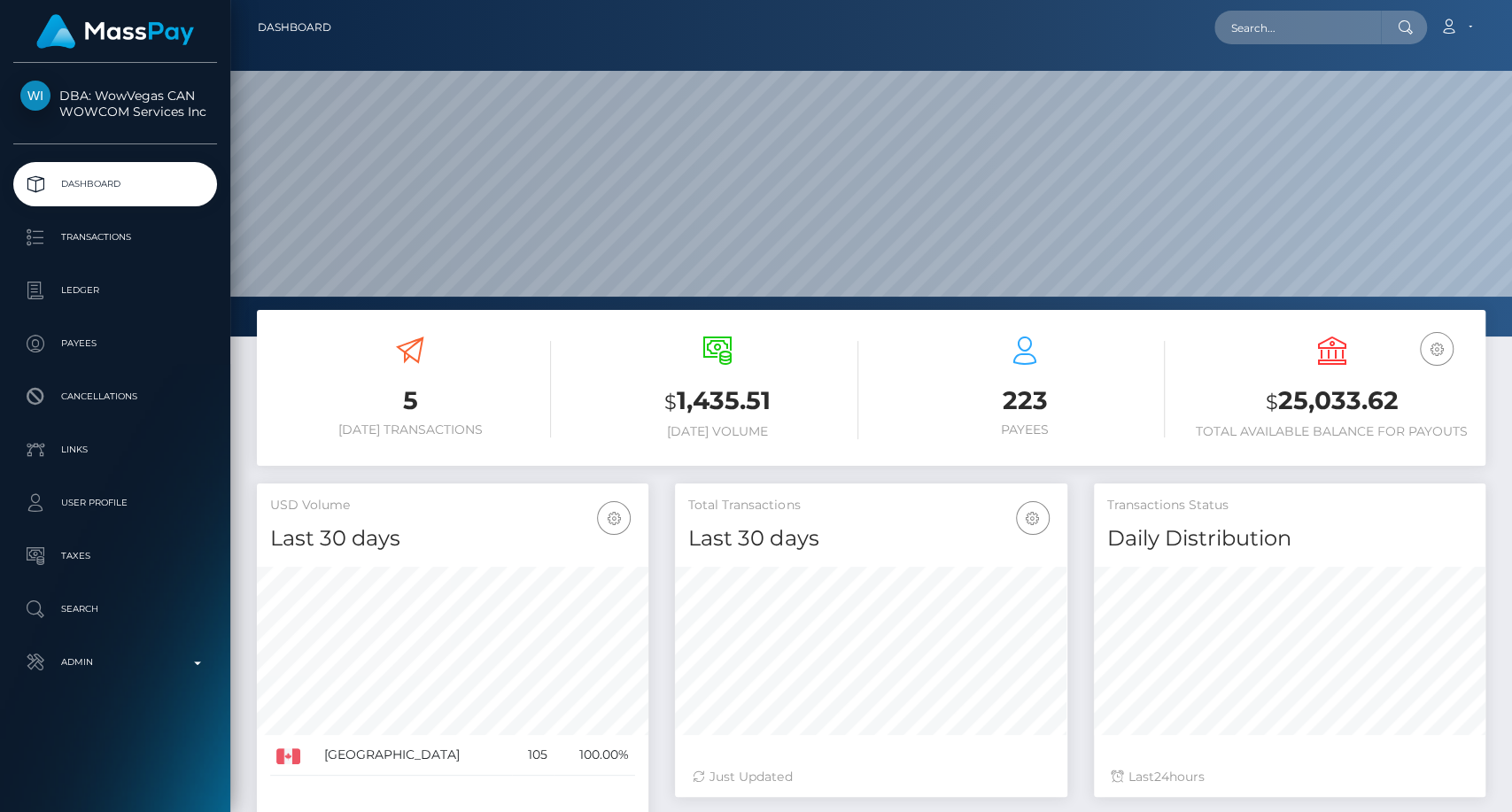
scroll to position [313, 391]
click at [1296, 32] on input "text" at bounding box center [1297, 27] width 166 height 34
paste input "[EMAIL_ADDRESS][DOMAIN_NAME]"
type input "[EMAIL_ADDRESS][DOMAIN_NAME]"
